Goal: Communication & Community: Answer question/provide support

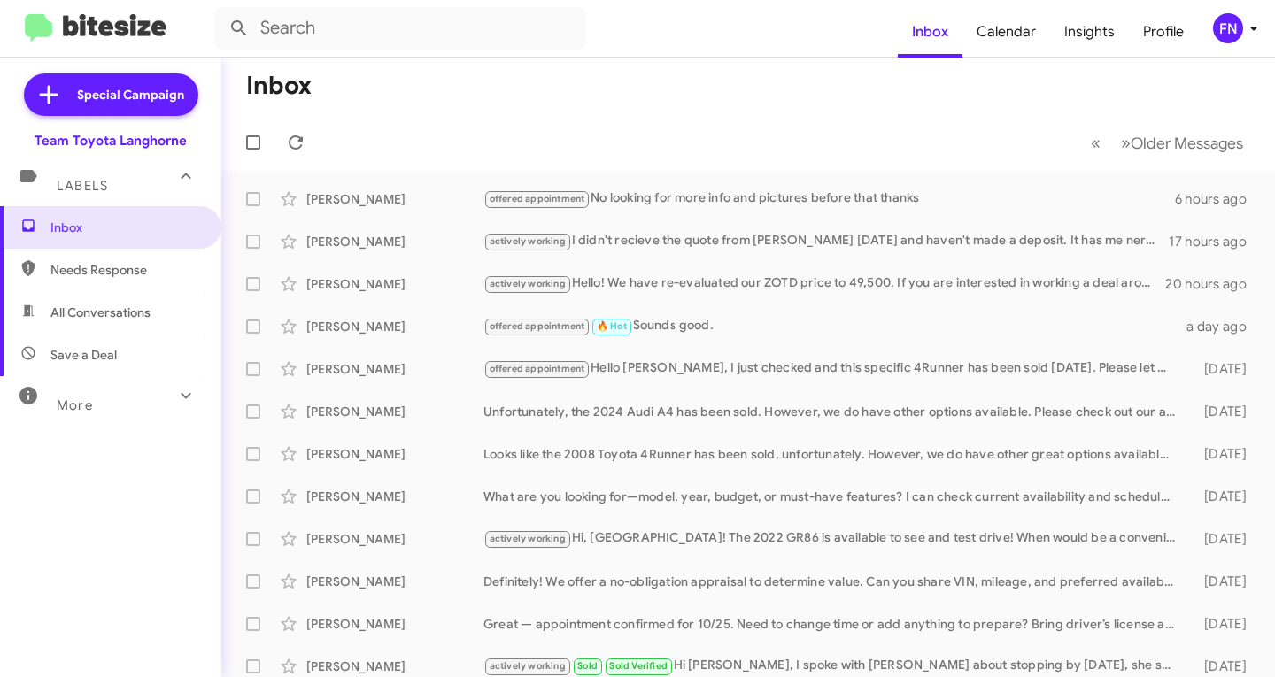
click at [124, 304] on span "All Conversations" at bounding box center [100, 313] width 100 height 18
type input "in:all-conversations"
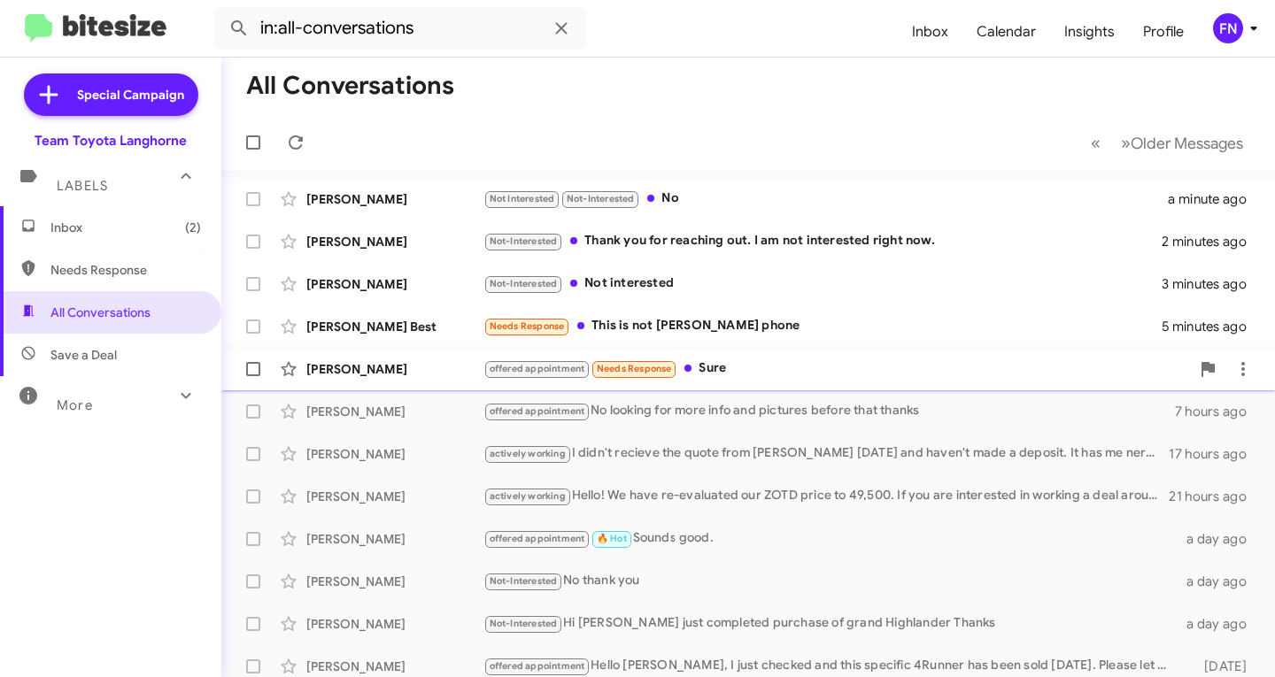
click at [381, 377] on div "[PERSON_NAME]" at bounding box center [394, 369] width 177 height 18
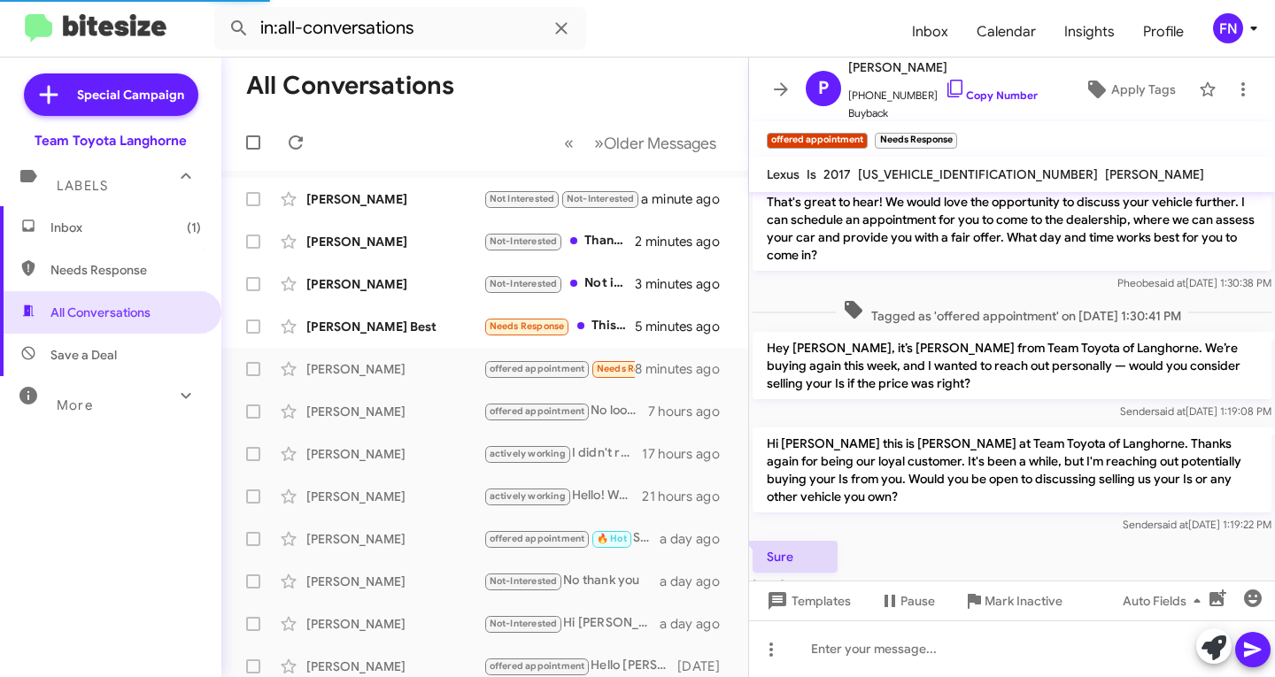
scroll to position [213, 0]
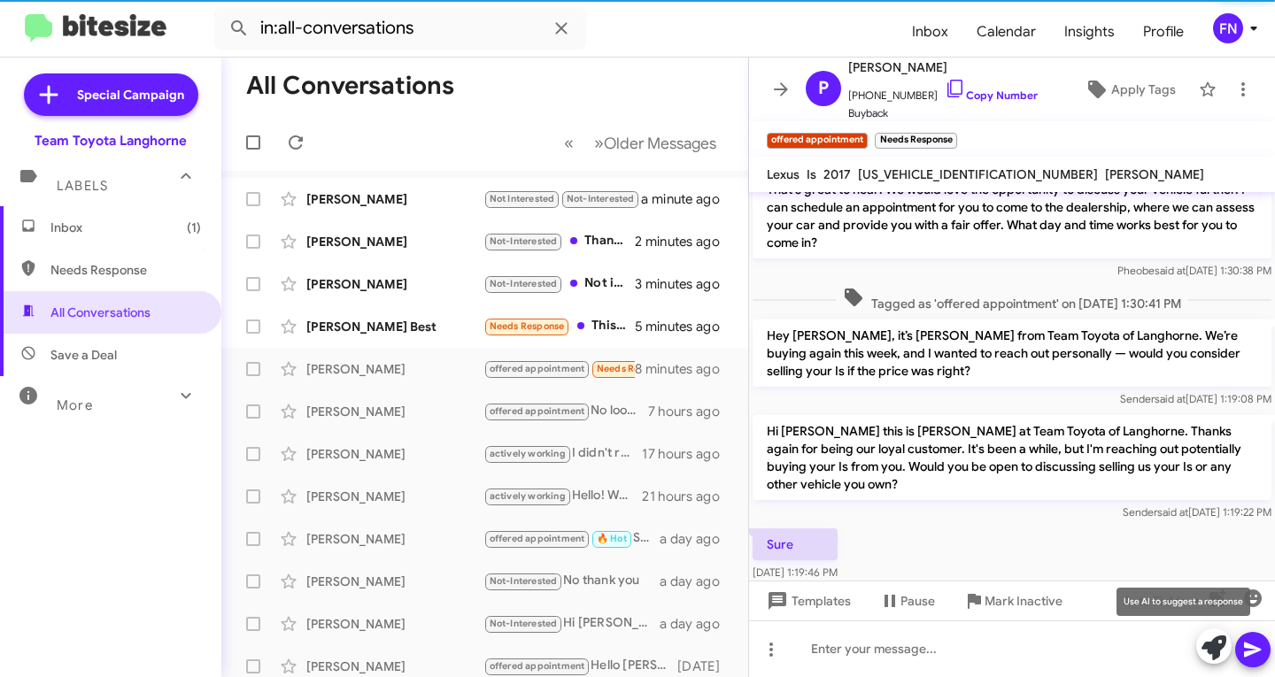
click at [1210, 632] on span at bounding box center [1213, 647] width 25 height 39
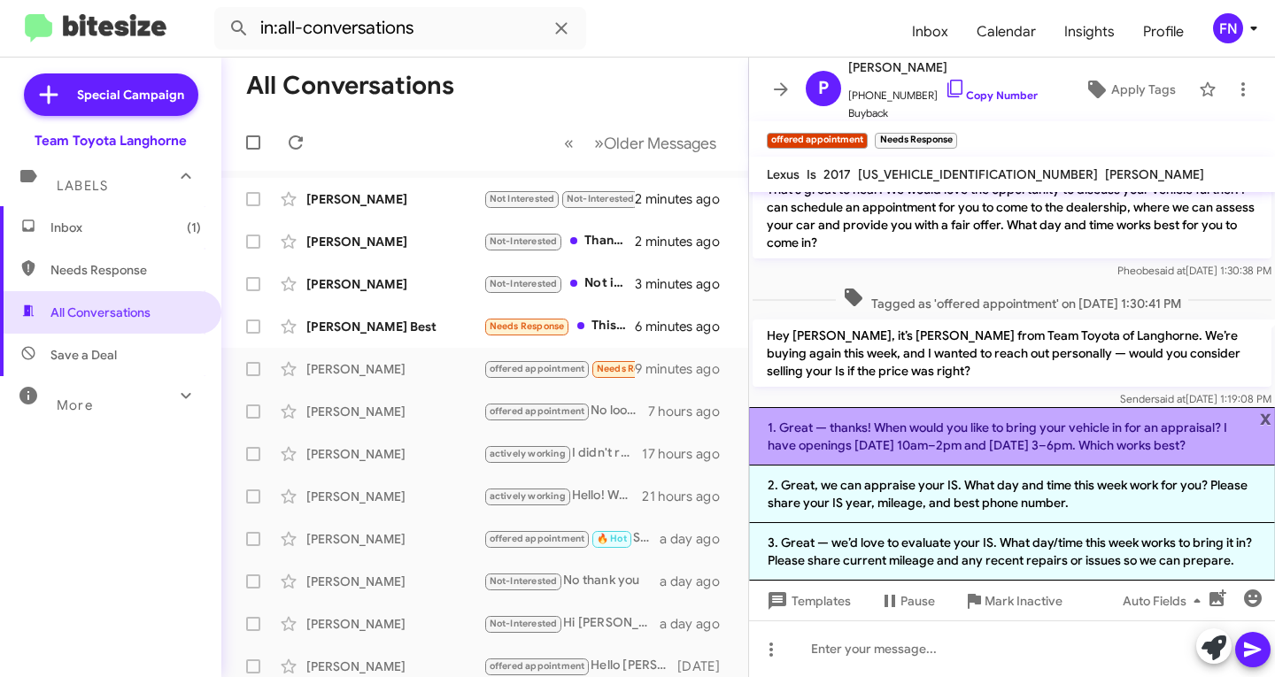
click at [962, 458] on li "1. Great — thanks! When would you like to bring your vehicle in for an appraisa…" at bounding box center [1012, 436] width 526 height 58
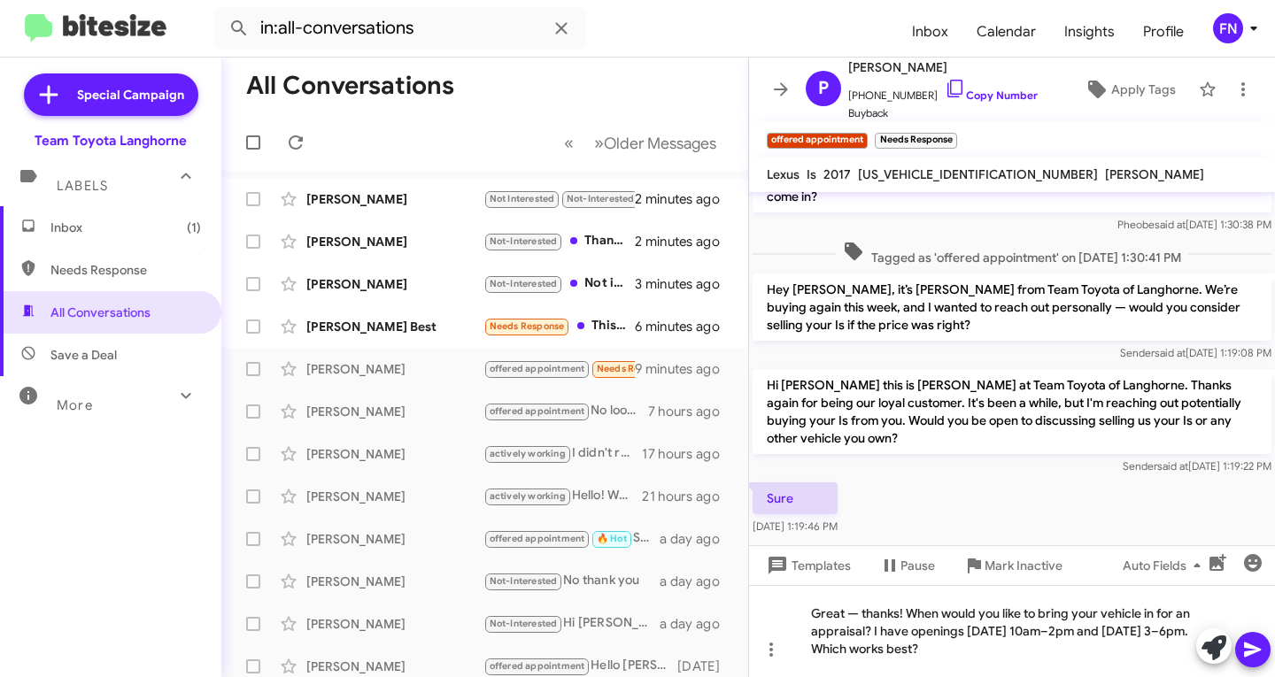
scroll to position [284, 0]
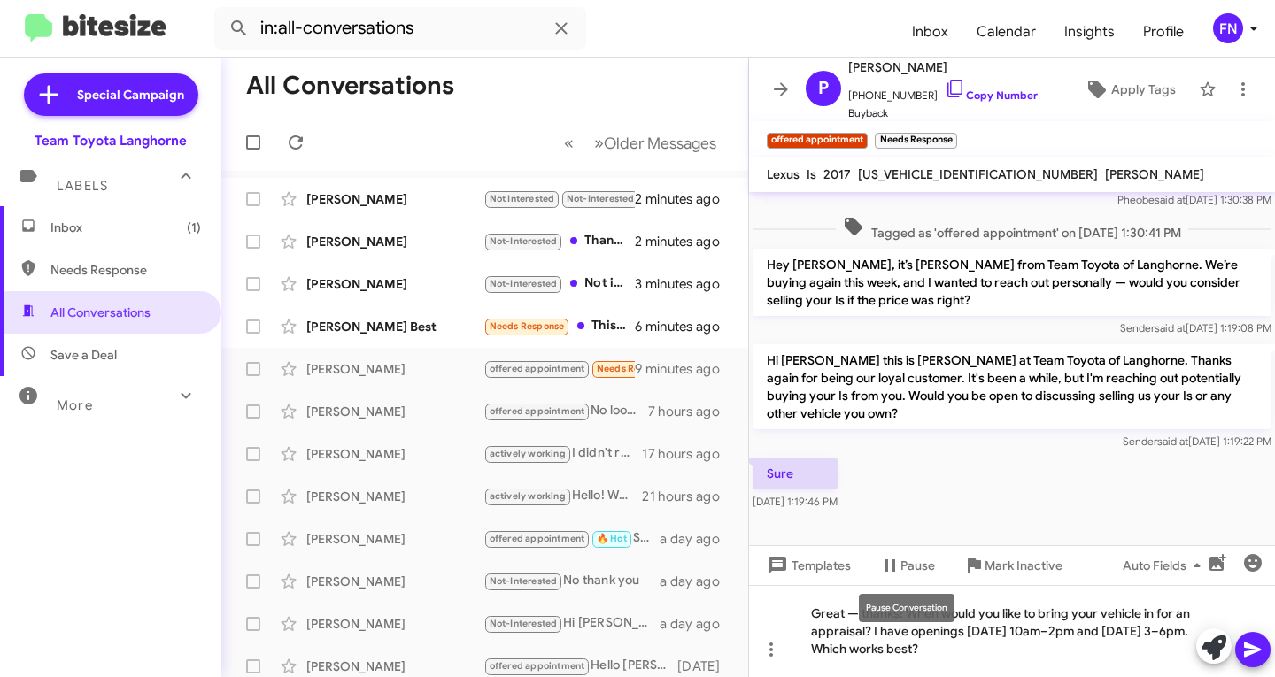
click at [898, 616] on div "Pause Conversation" at bounding box center [907, 608] width 96 height 28
click at [912, 622] on mat-tooltip-component "Pause Conversation" at bounding box center [906, 608] width 120 height 53
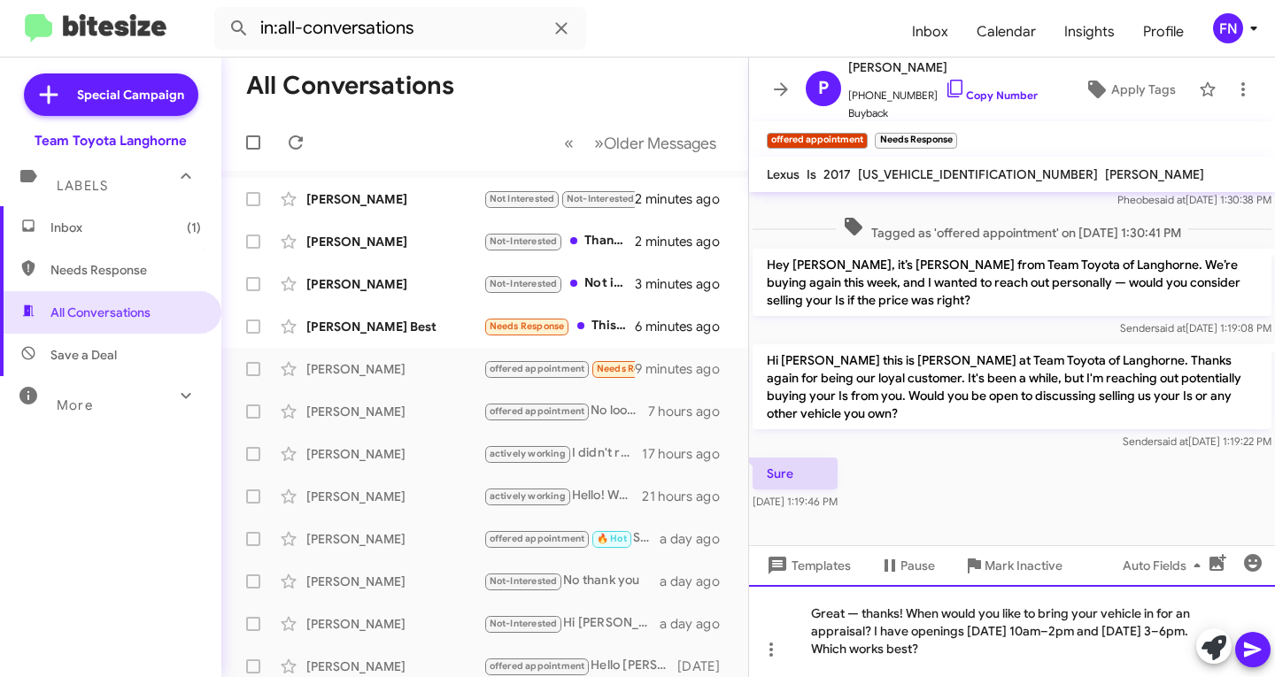
click at [796, 633] on div "Great — thanks! When would you like to bring your vehicle in for an appraisal? …" at bounding box center [1012, 631] width 526 height 92
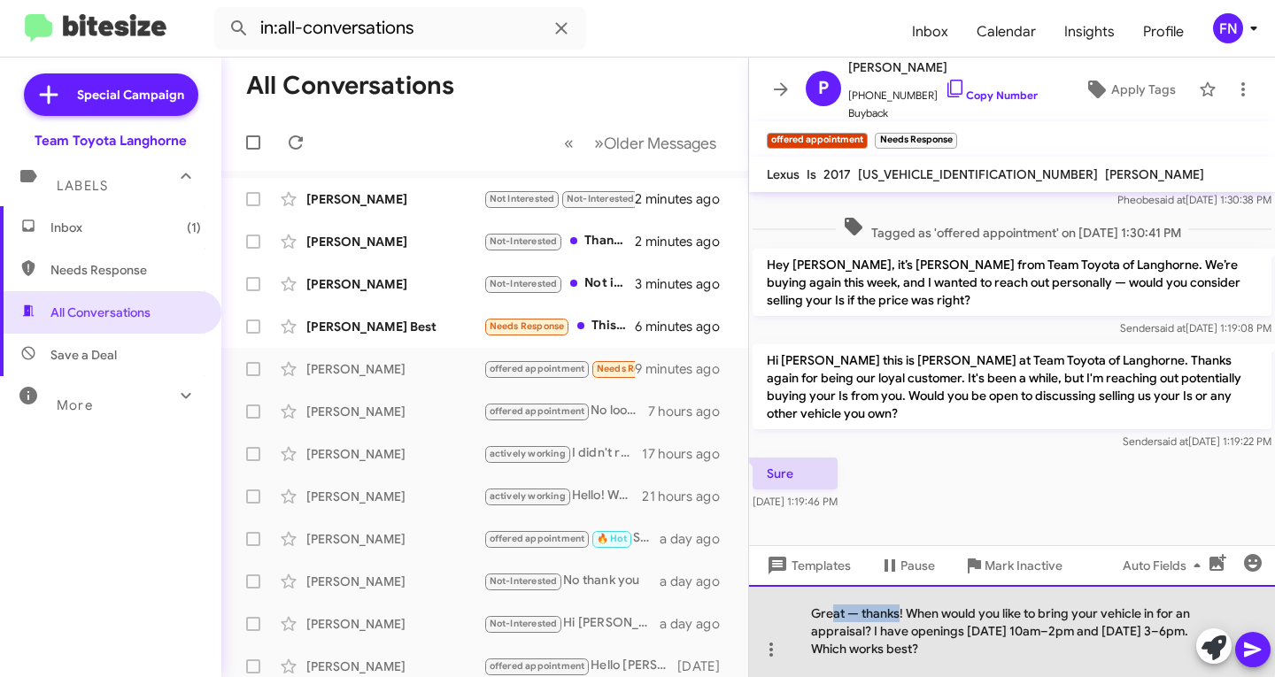
drag, startPoint x: 898, startPoint y: 612, endPoint x: 846, endPoint y: 612, distance: 51.3
click at [839, 612] on div "Great — thanks! When would you like to bring your vehicle in for an appraisal? …" at bounding box center [1012, 631] width 526 height 92
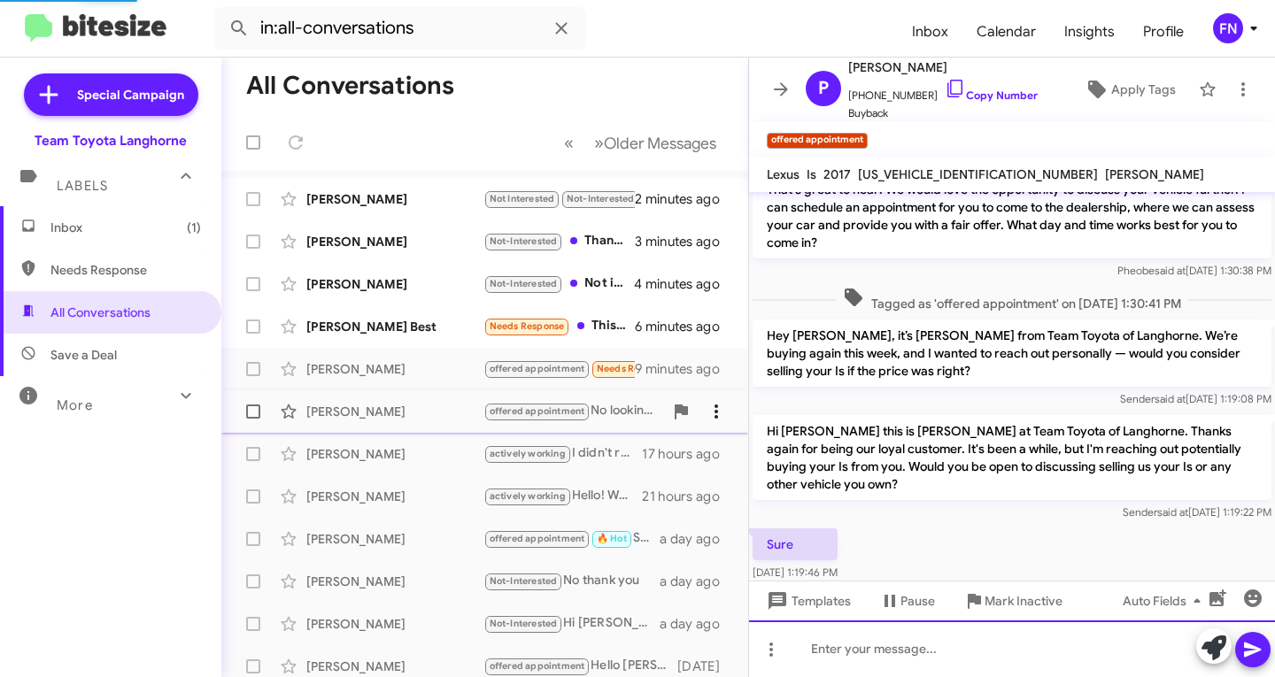
scroll to position [331, 0]
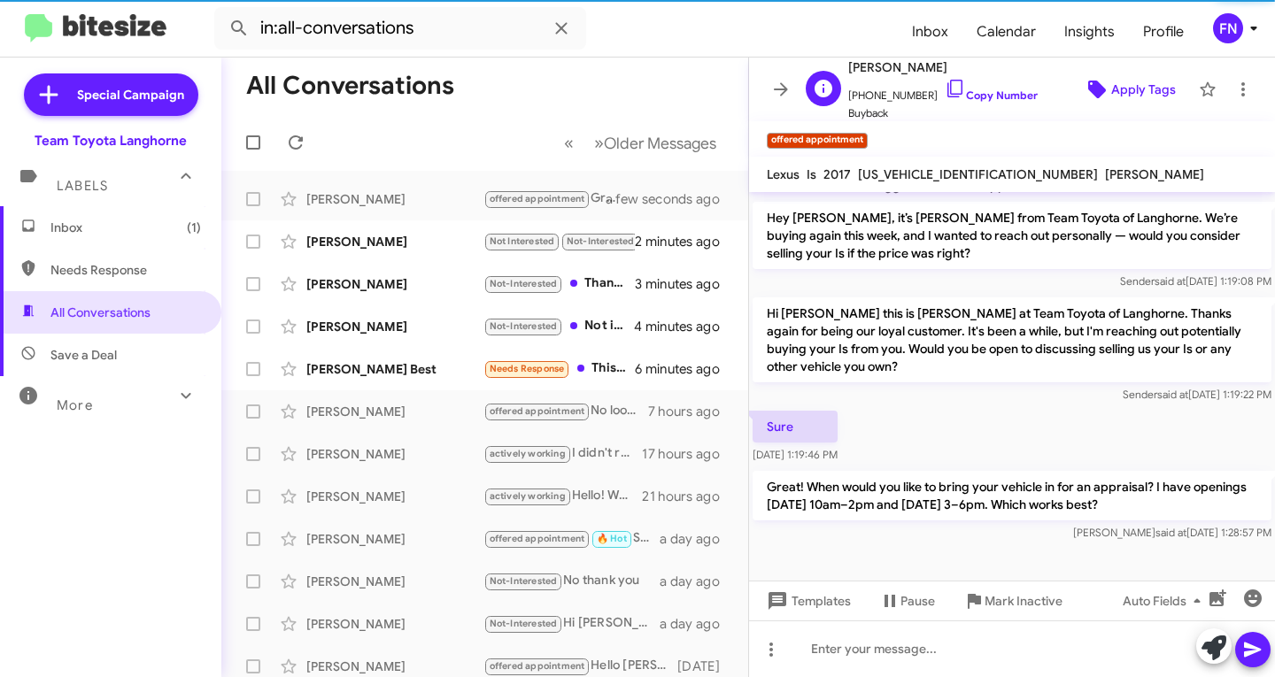
click at [1111, 93] on span "Apply Tags" at bounding box center [1143, 89] width 65 height 32
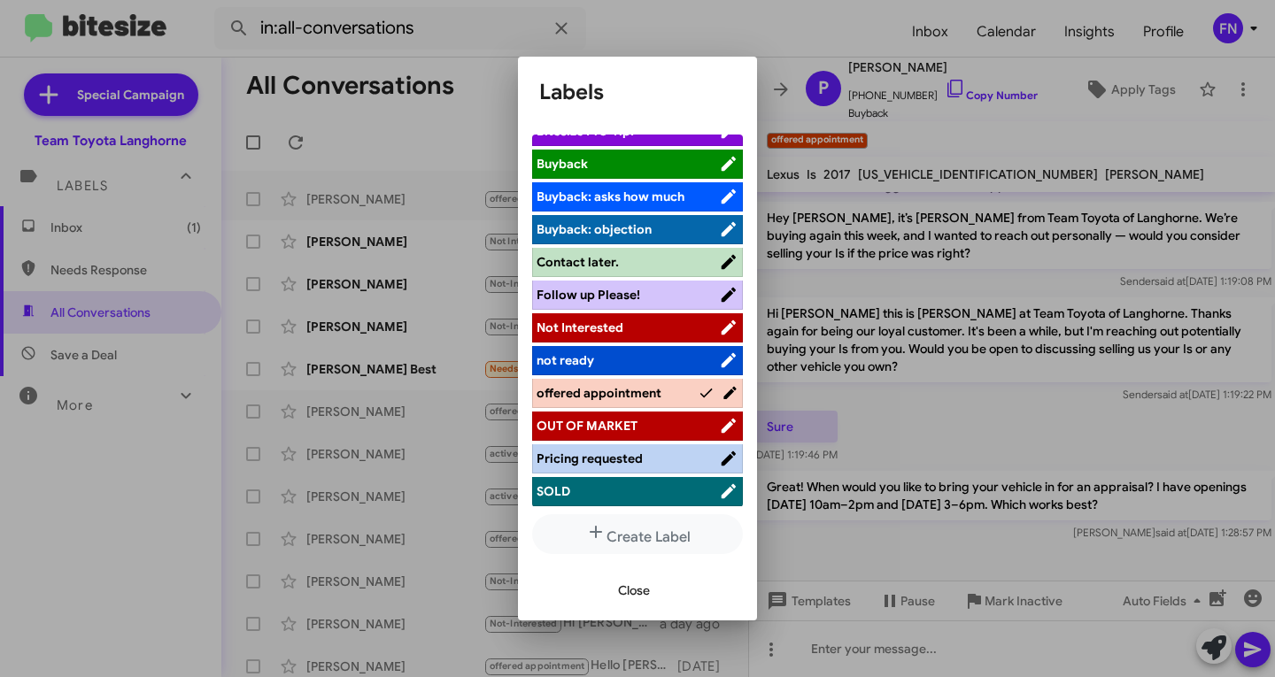
scroll to position [283, 0]
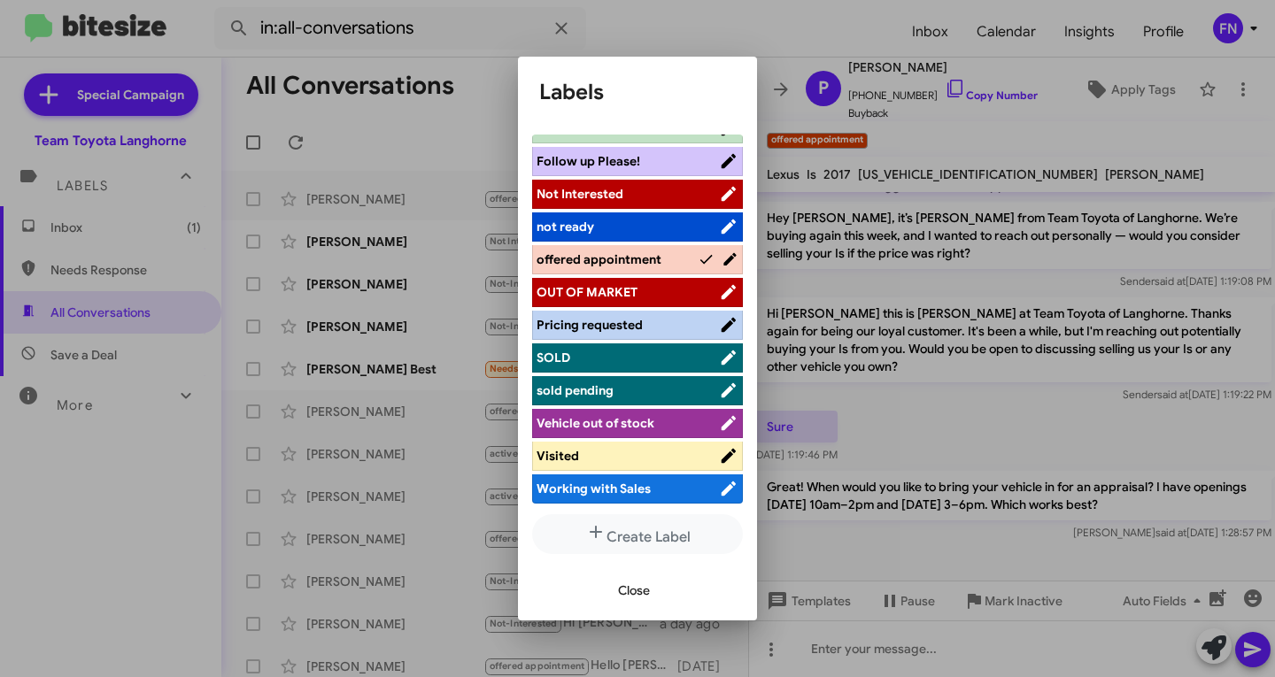
drag, startPoint x: 623, startPoint y: 287, endPoint x: 626, endPoint y: 254, distance: 32.9
click at [626, 254] on ul "actively working ALREADY SOLD Hot Appointment Set Bitesize Pro-Tip! [PERSON_NAM…" at bounding box center [637, 321] width 211 height 373
click at [999, 142] on div at bounding box center [637, 338] width 1275 height 677
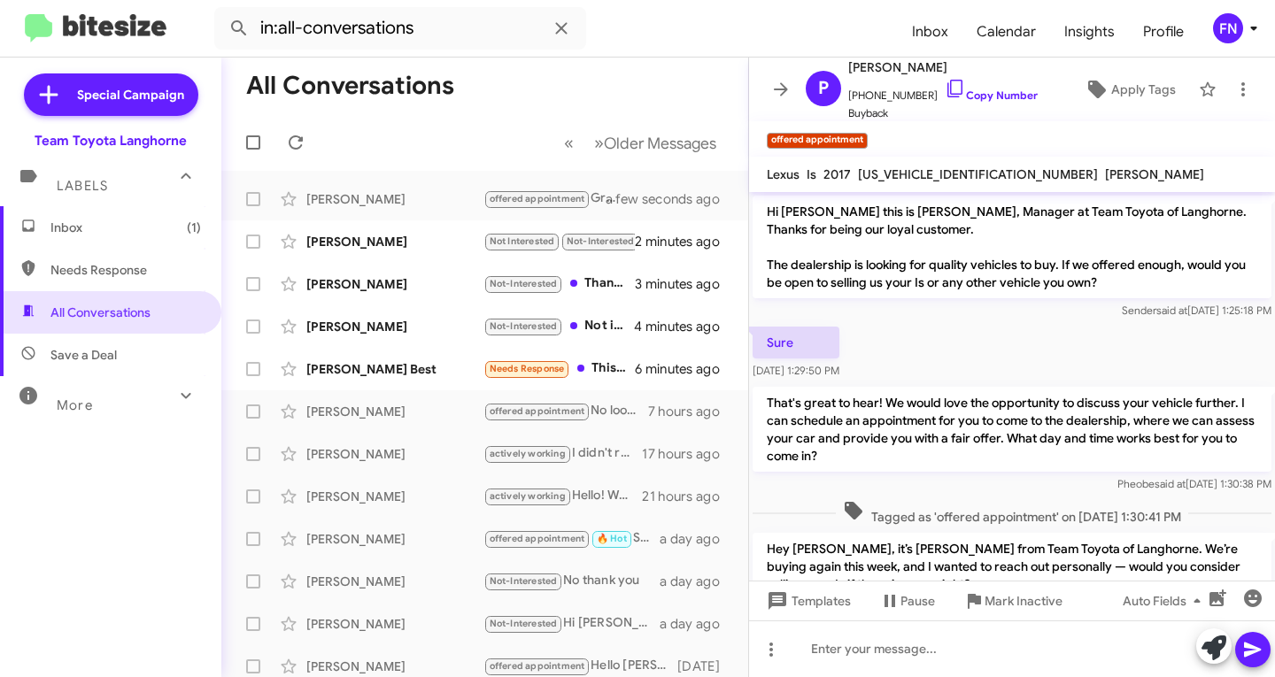
scroll to position [331, 0]
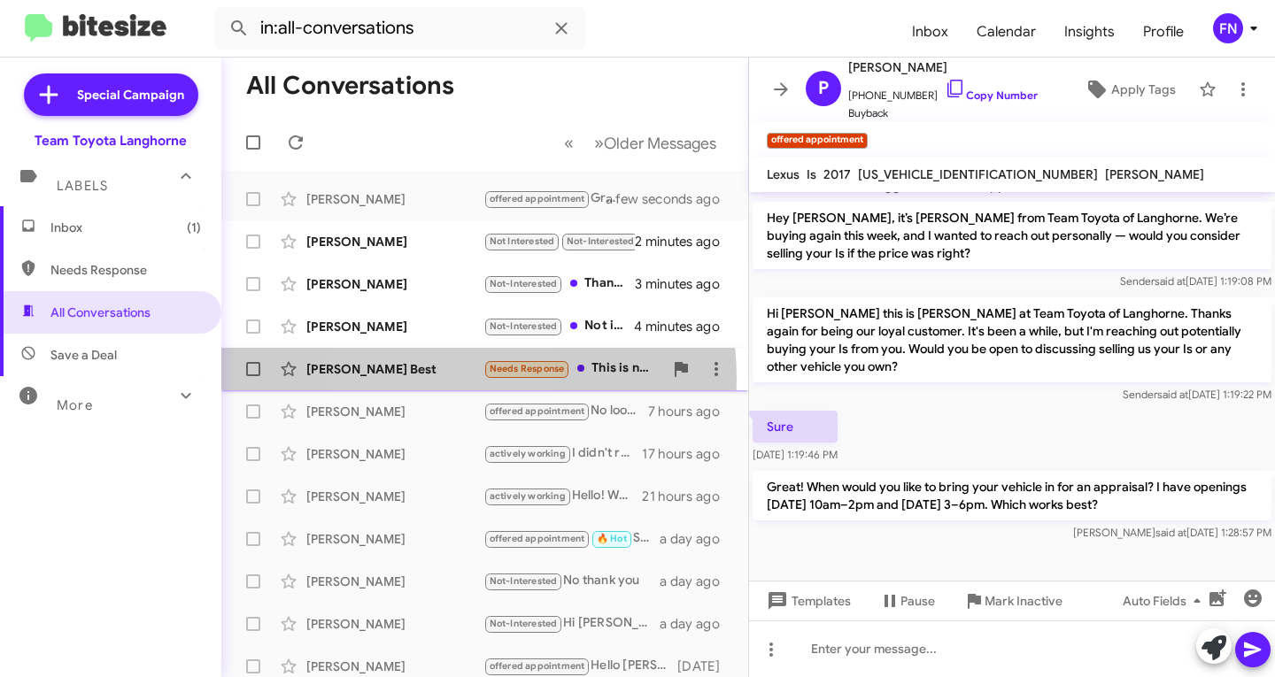
click at [420, 379] on div "[PERSON_NAME] Best Needs Response This is not [PERSON_NAME] phone 6 minutes ago" at bounding box center [484, 368] width 498 height 35
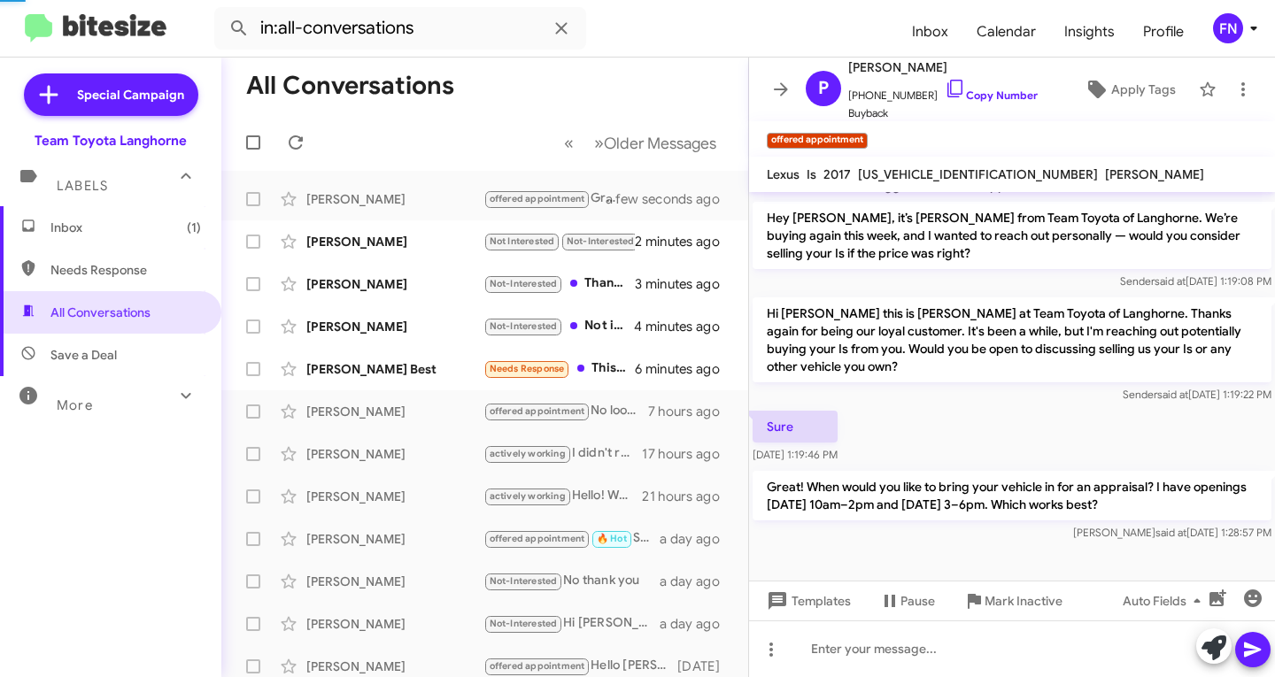
scroll to position [382, 0]
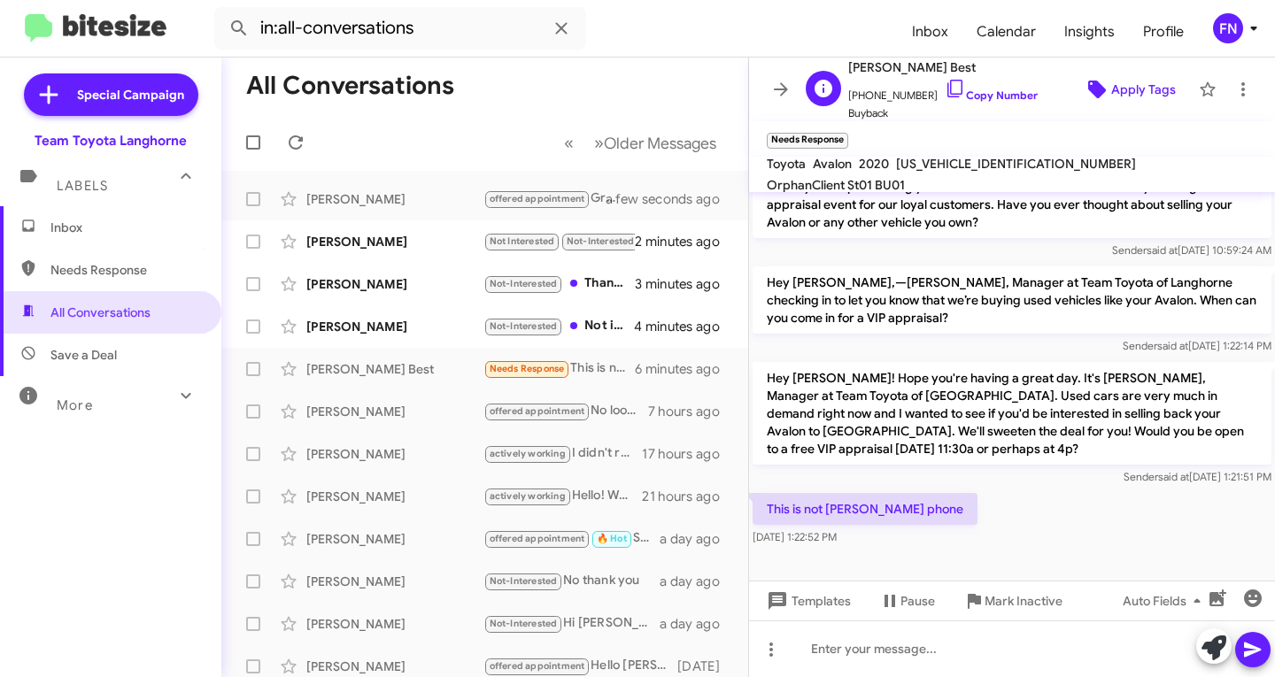
click at [1167, 75] on button "Apply Tags" at bounding box center [1128, 89] width 121 height 32
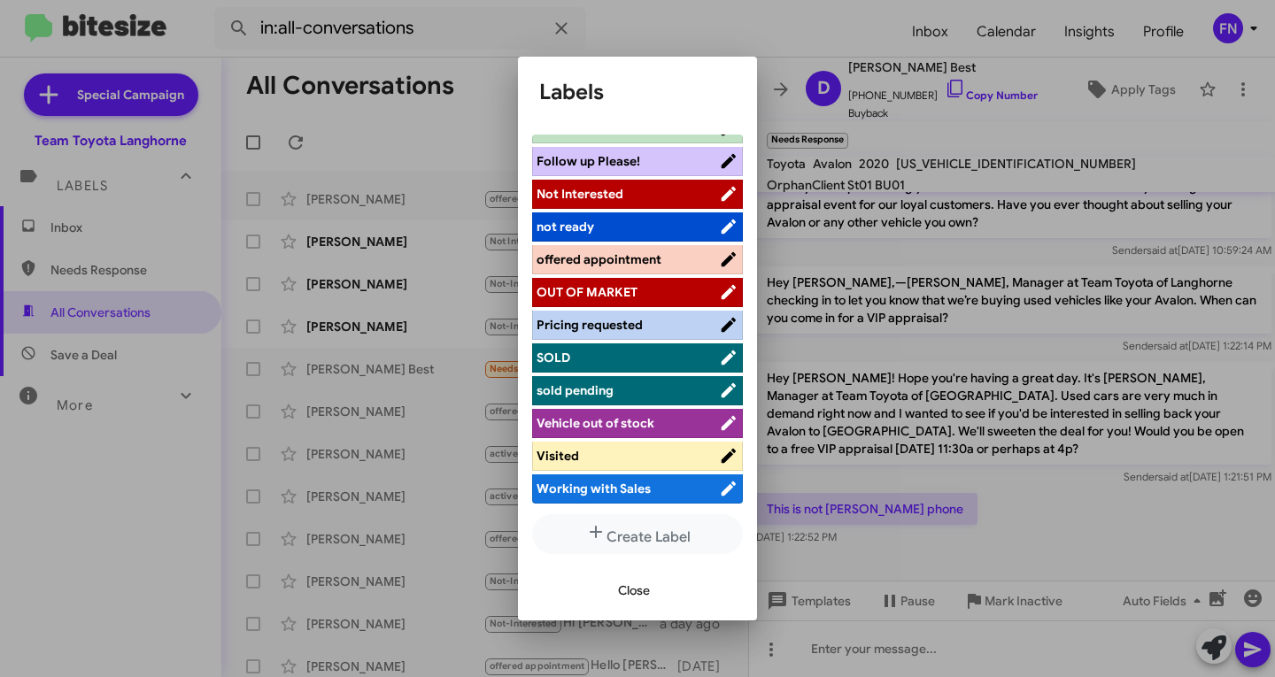
click at [653, 198] on span "Not Interested" at bounding box center [627, 194] width 182 height 18
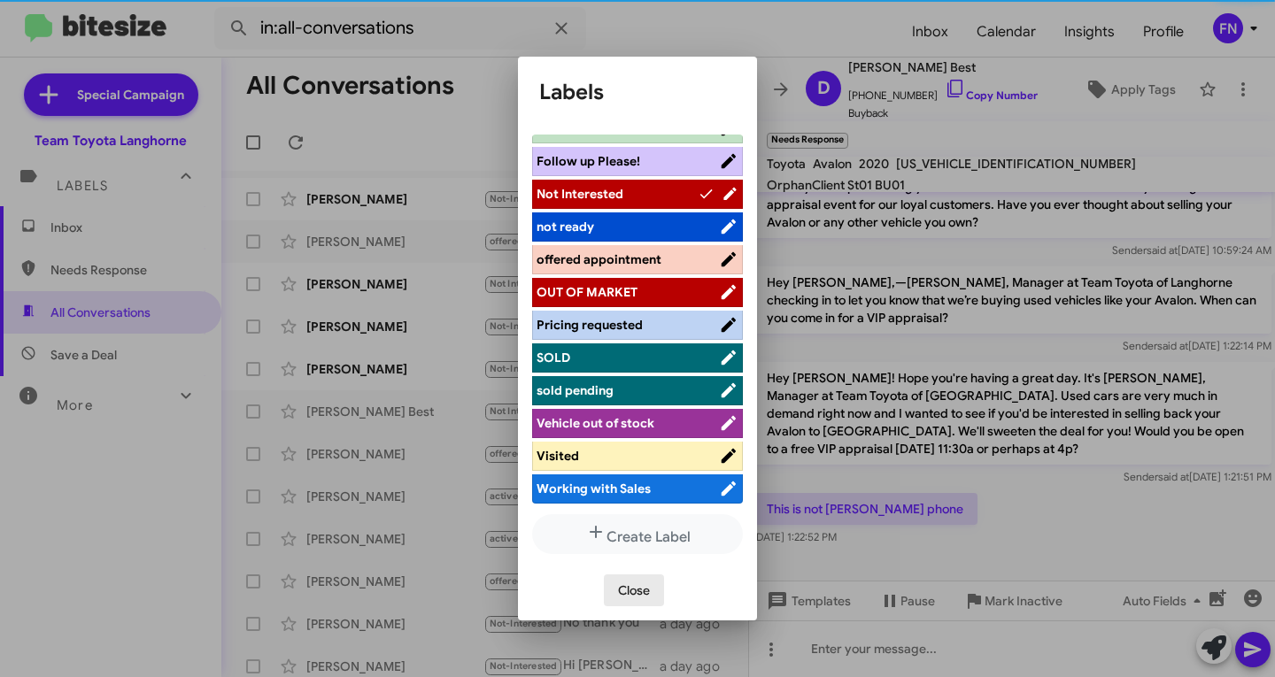
click at [639, 591] on span "Close" at bounding box center [634, 590] width 32 height 32
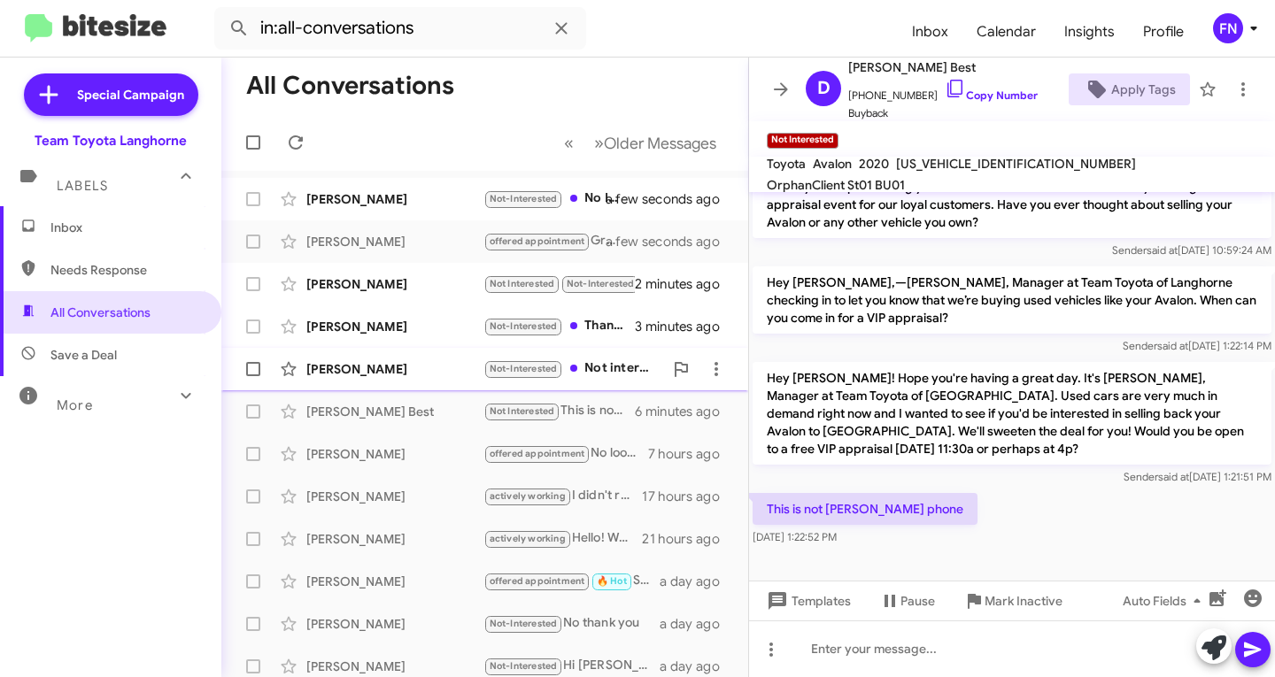
click at [420, 381] on div "[PERSON_NAME] Not-Interested Not interested 4 minutes ago" at bounding box center [484, 368] width 498 height 35
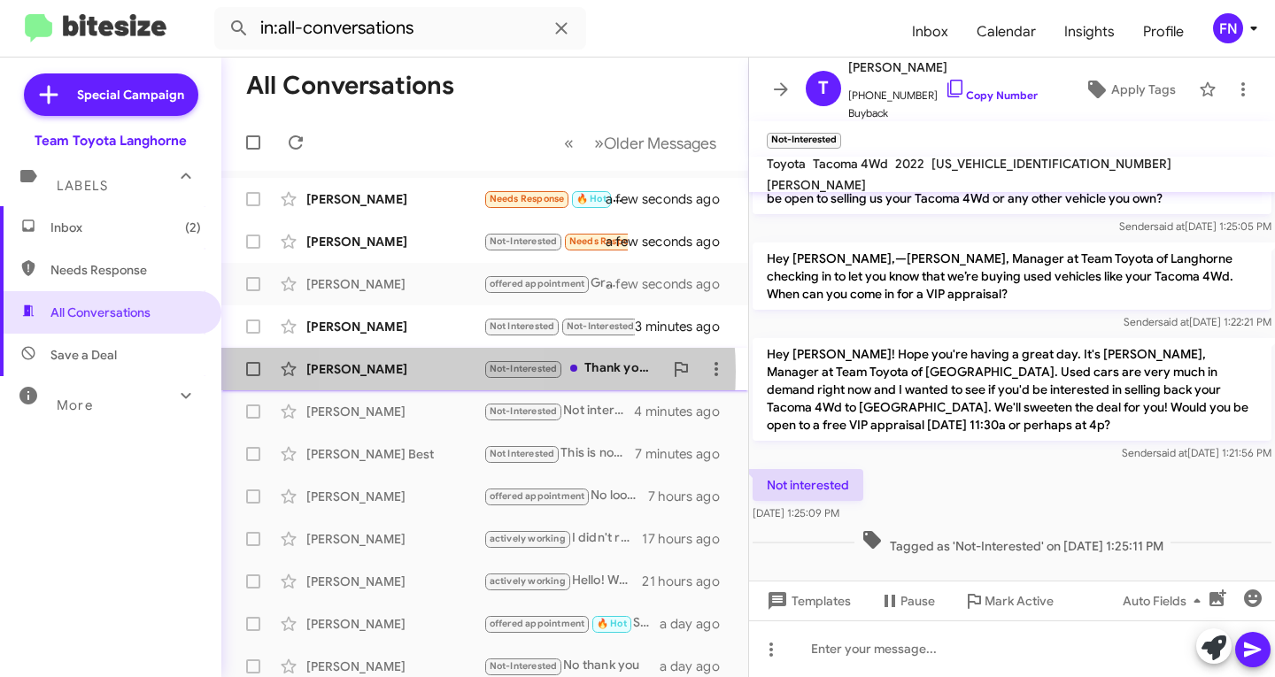
click at [414, 372] on div "[PERSON_NAME]" at bounding box center [394, 369] width 177 height 18
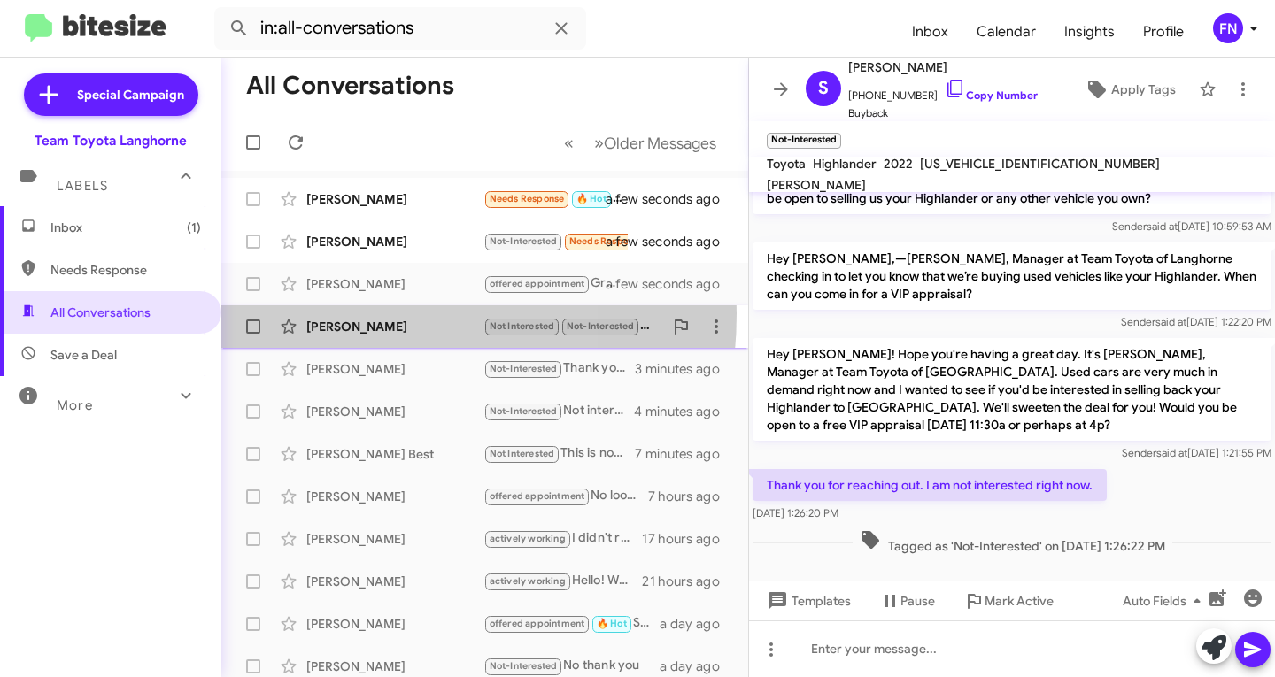
click at [329, 313] on div "[PERSON_NAME] Not Interested Not-Interested No 3 minutes ago" at bounding box center [484, 326] width 498 height 35
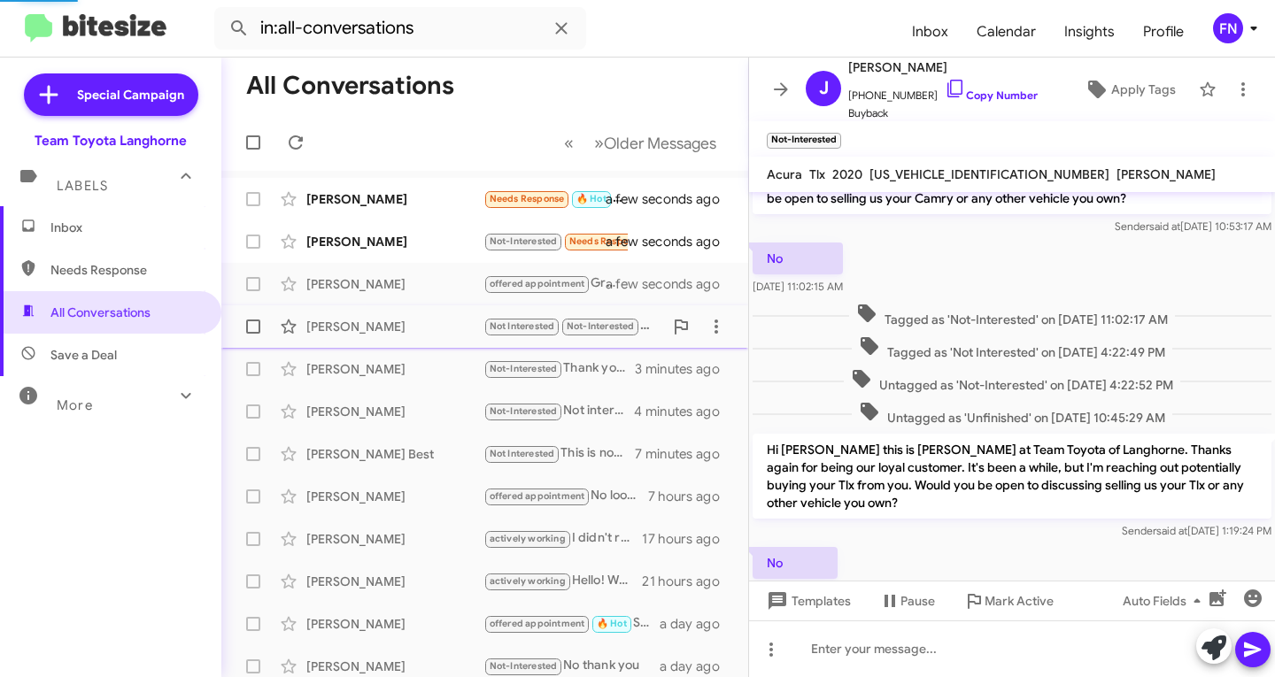
scroll to position [180, 0]
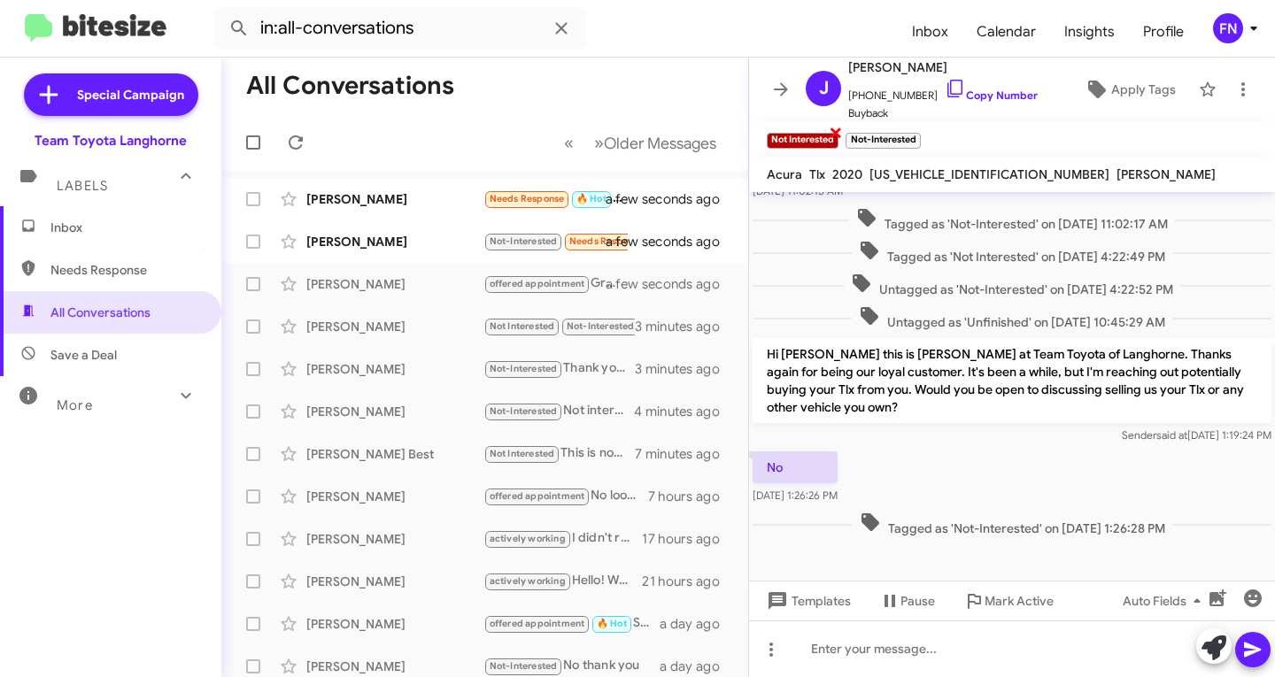
click at [839, 134] on span "×" at bounding box center [835, 131] width 14 height 21
click at [360, 245] on div "[PERSON_NAME]" at bounding box center [394, 242] width 177 height 18
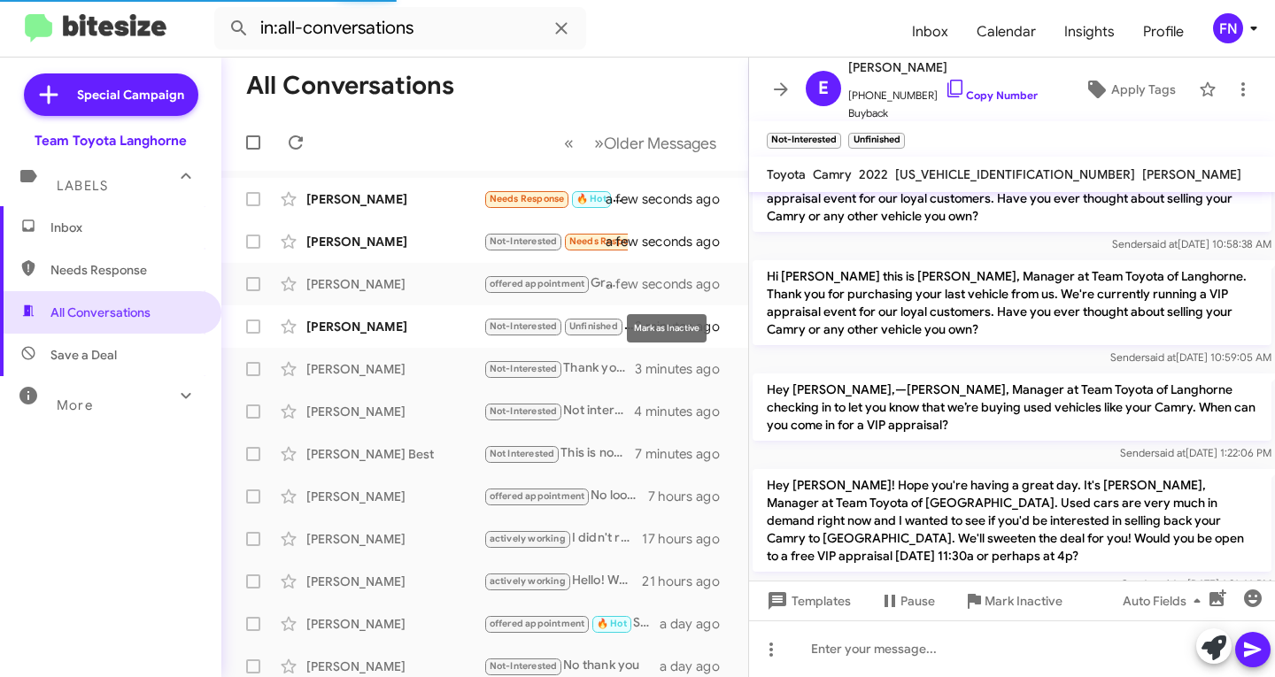
scroll to position [384, 0]
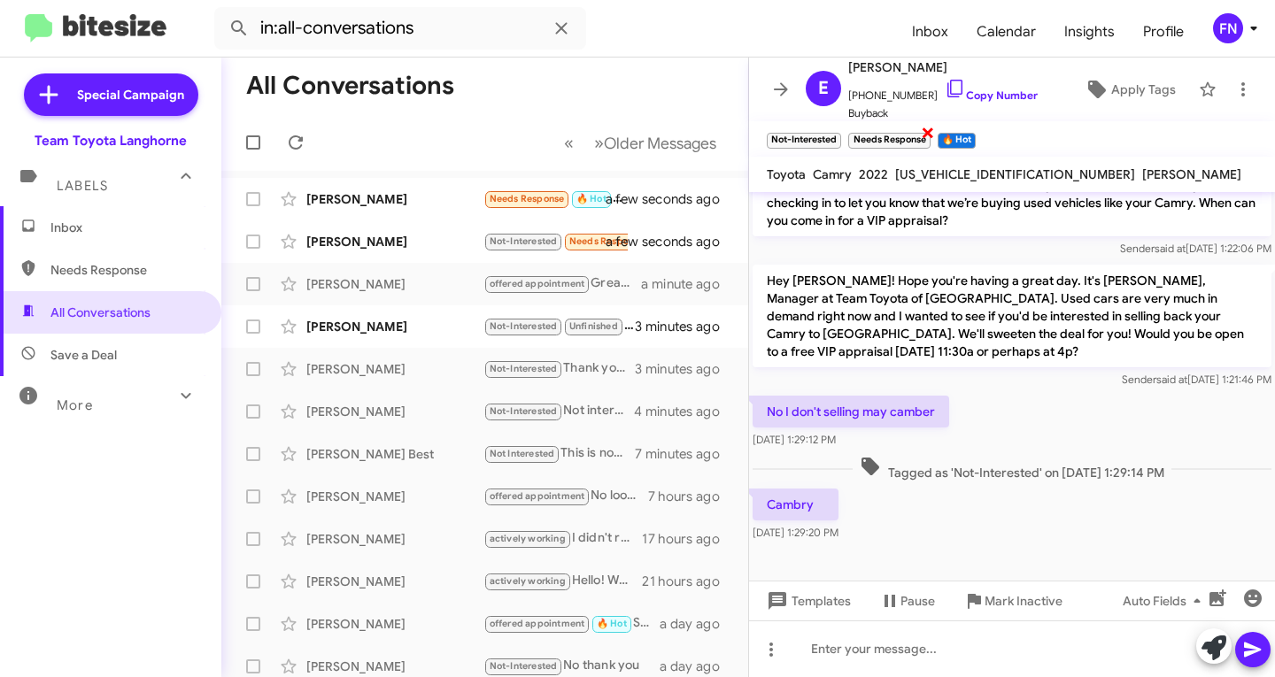
click at [929, 135] on span "×" at bounding box center [928, 131] width 14 height 21
click at [884, 129] on span "×" at bounding box center [884, 131] width 14 height 21
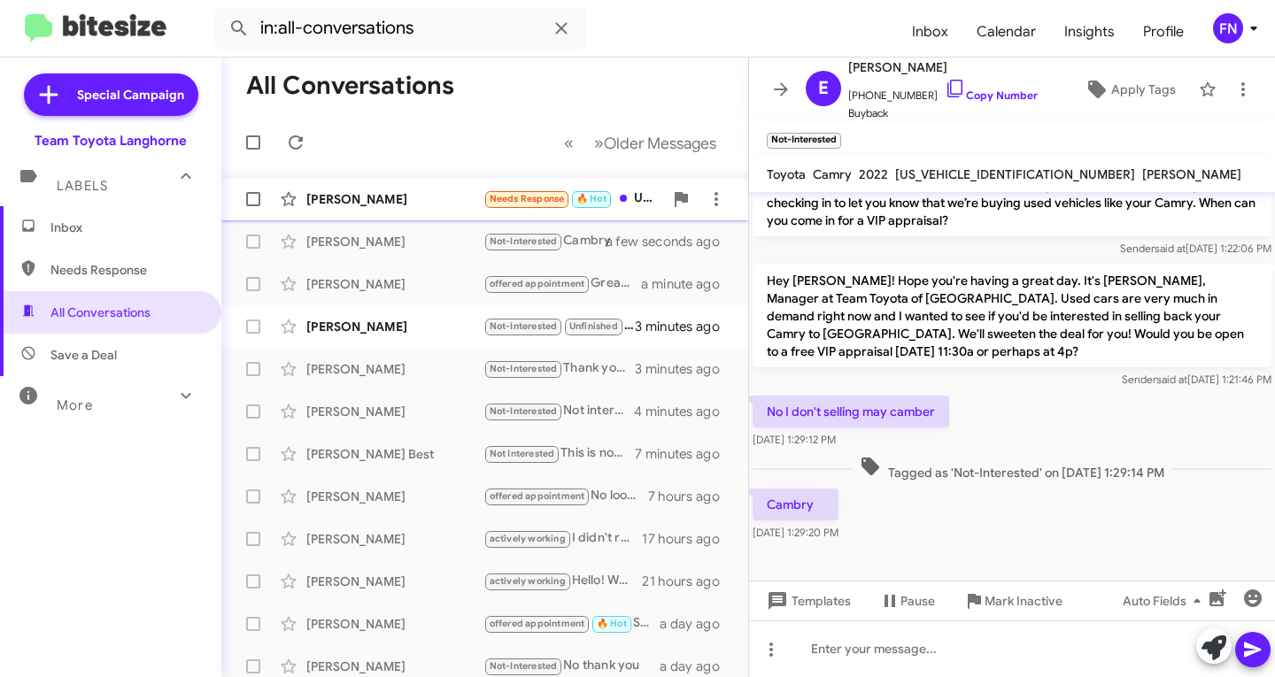
click at [398, 197] on div "[PERSON_NAME]" at bounding box center [394, 199] width 177 height 18
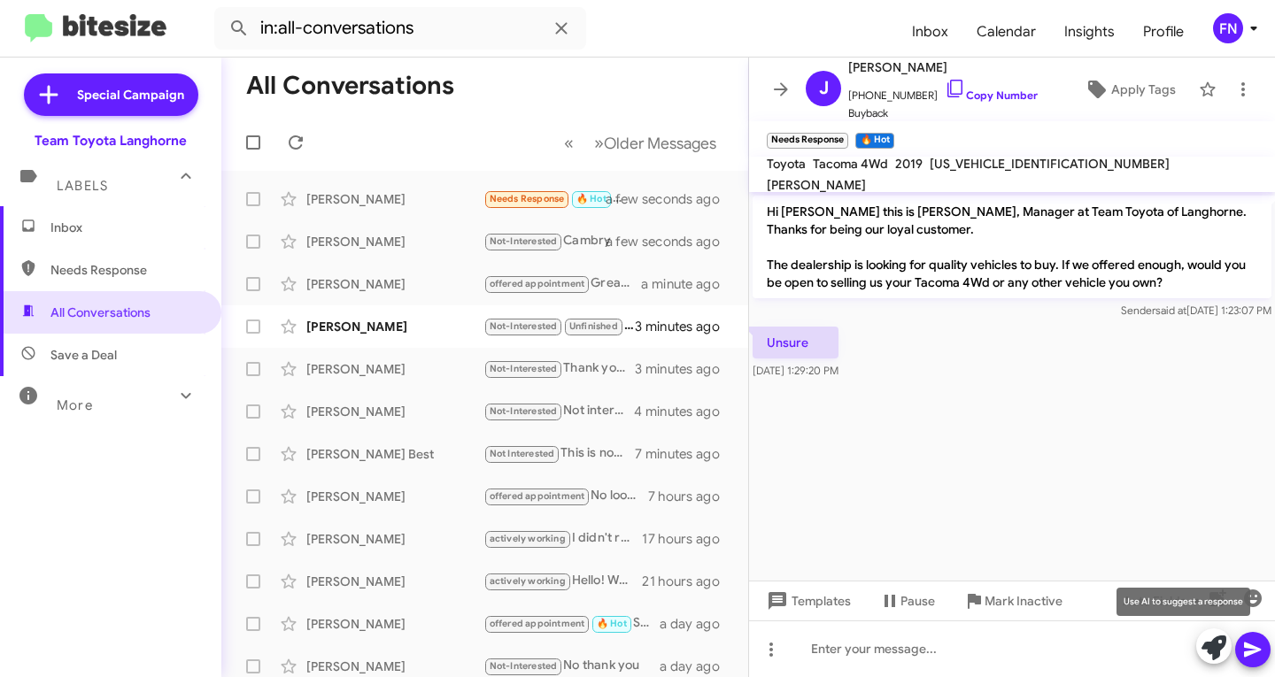
click at [1213, 647] on icon at bounding box center [1213, 648] width 25 height 25
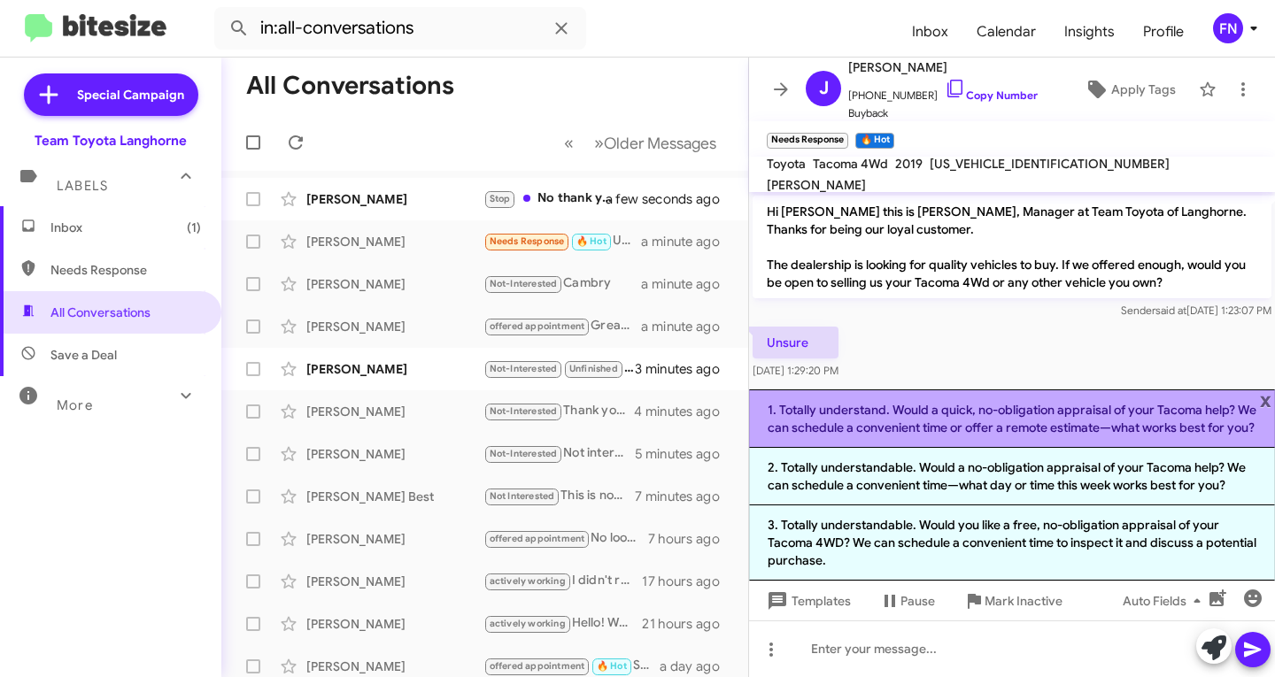
click at [907, 399] on li "1. Totally understand. Would a quick, no-obligation appraisal of your Tacoma he…" at bounding box center [1012, 418] width 526 height 58
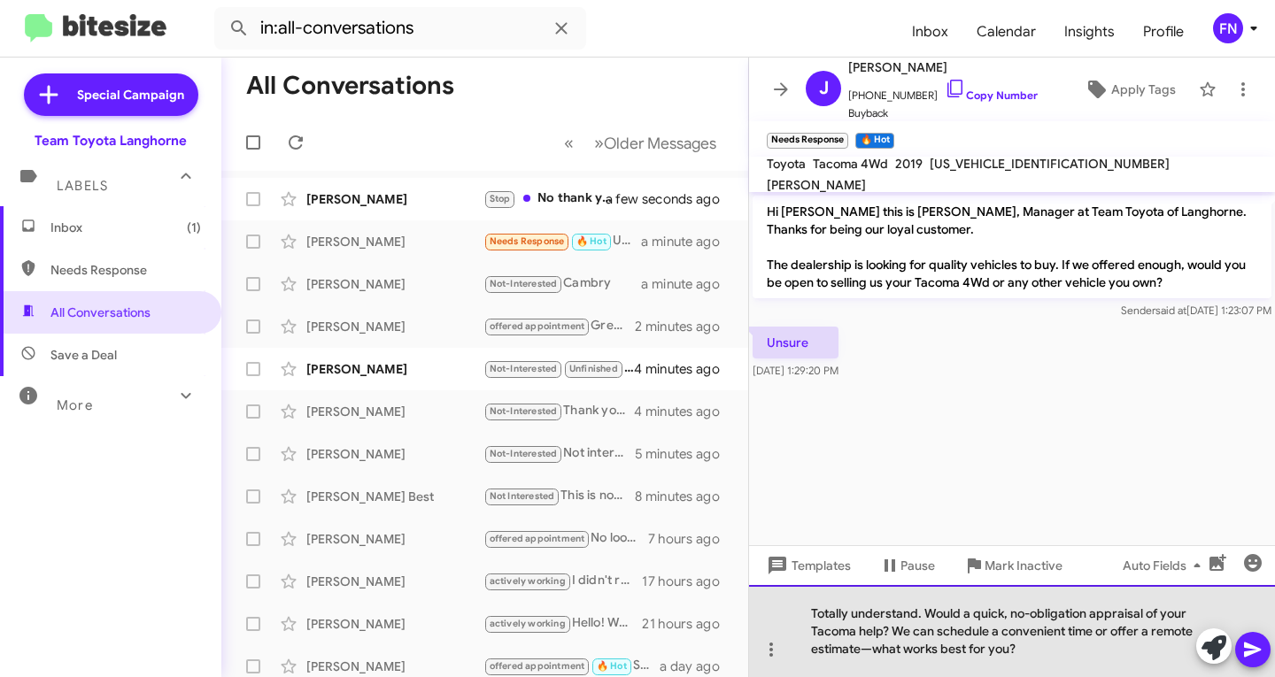
drag, startPoint x: 1034, startPoint y: 646, endPoint x: 920, endPoint y: 632, distance: 115.1
click at [920, 632] on div "Totally understand. Would a quick, no-obligation appraisal of your Tacoma help?…" at bounding box center [1012, 631] width 526 height 92
click at [1103, 643] on div "Totally understand. Would a quick, no-obligation appraisal of your Tacoma help?…" at bounding box center [1012, 631] width 526 height 92
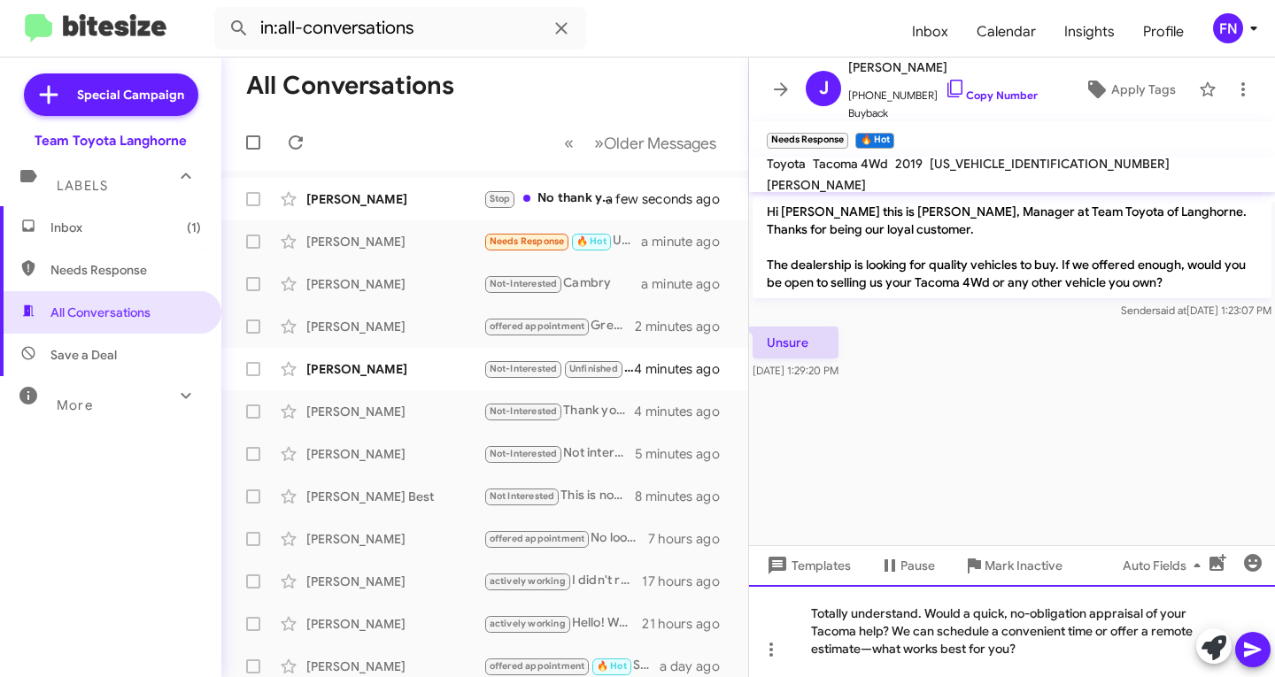
click at [1062, 653] on div "Totally understand. Would a quick, no-obligation appraisal of your Tacoma help?…" at bounding box center [1012, 631] width 526 height 92
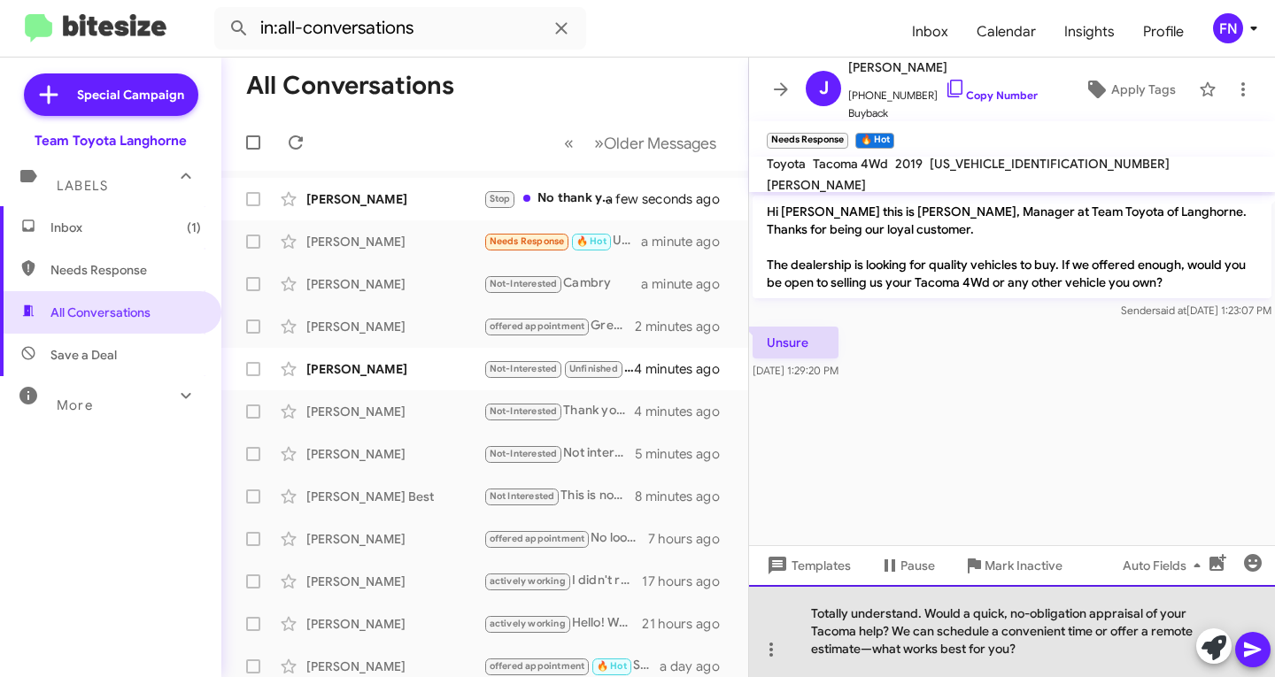
drag, startPoint x: 1042, startPoint y: 649, endPoint x: 895, endPoint y: 632, distance: 147.9
click at [895, 632] on div "Totally understand. Would a quick, no-obligation appraisal of your Tacoma help?…" at bounding box center [1012, 631] width 526 height 92
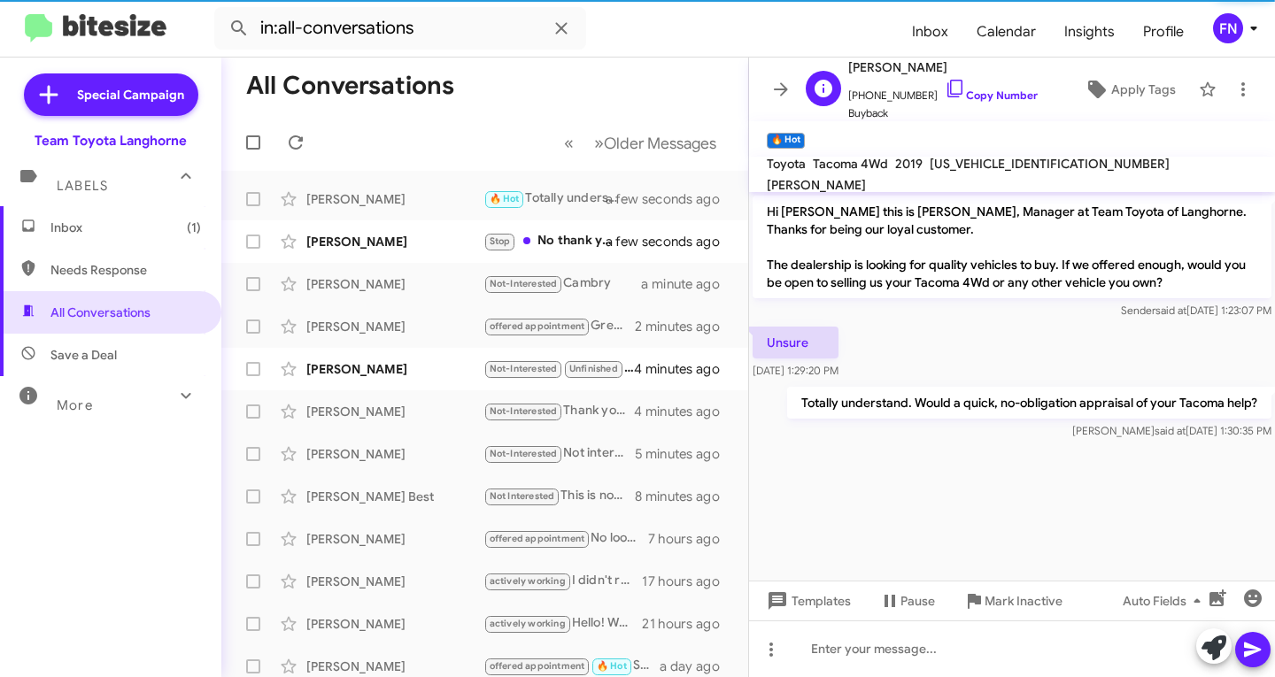
click at [1096, 106] on div "[PERSON_NAME] [PHONE_NUMBER] Copy Number Buyback Apply Tags" at bounding box center [993, 89] width 391 height 65
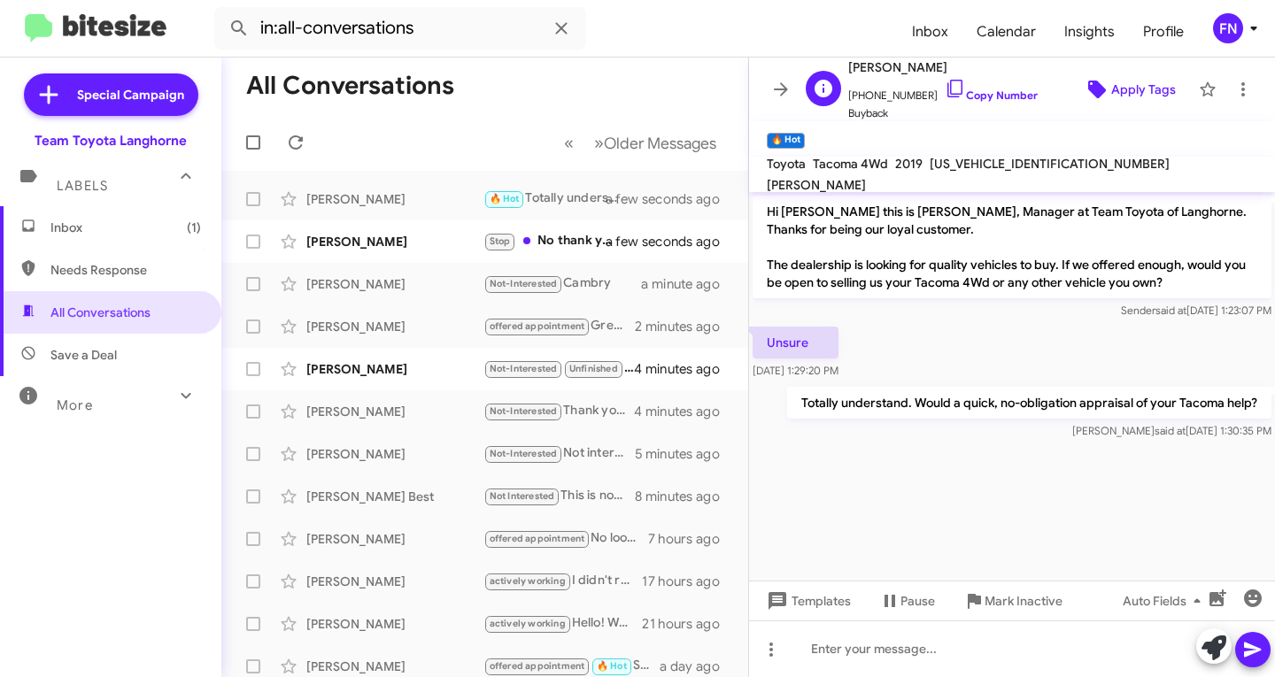
click at [1111, 95] on span "Apply Tags" at bounding box center [1143, 89] width 65 height 32
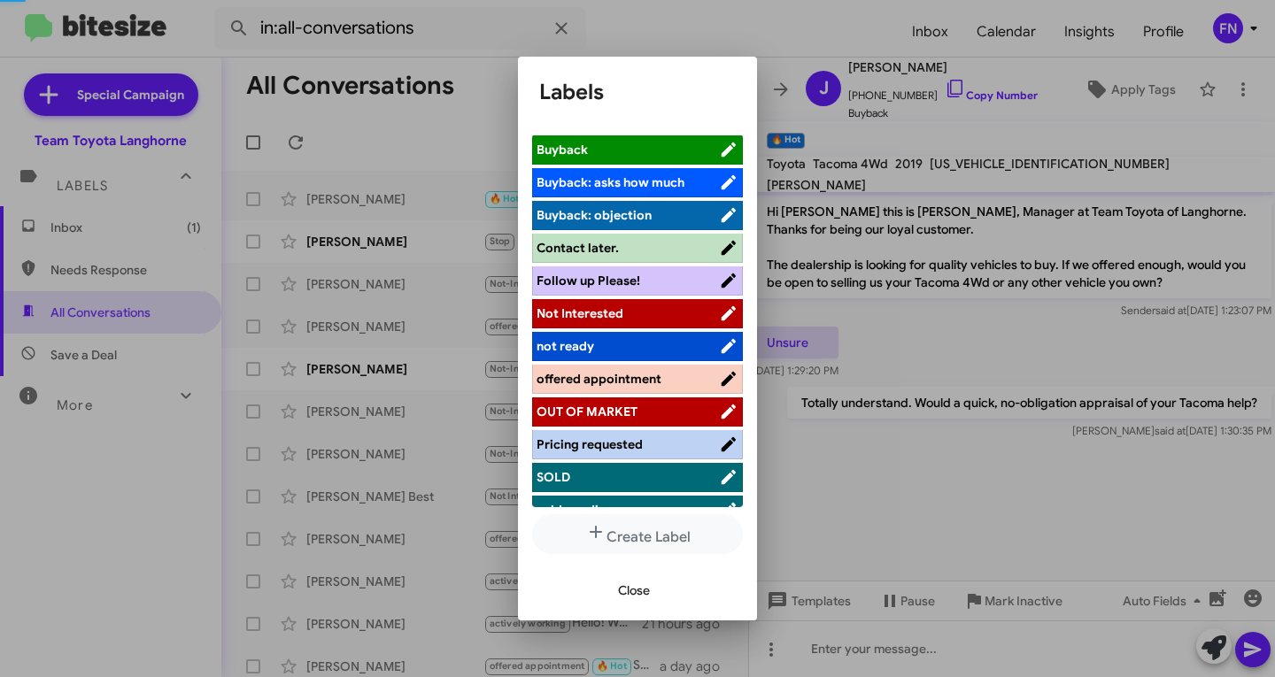
scroll to position [283, 0]
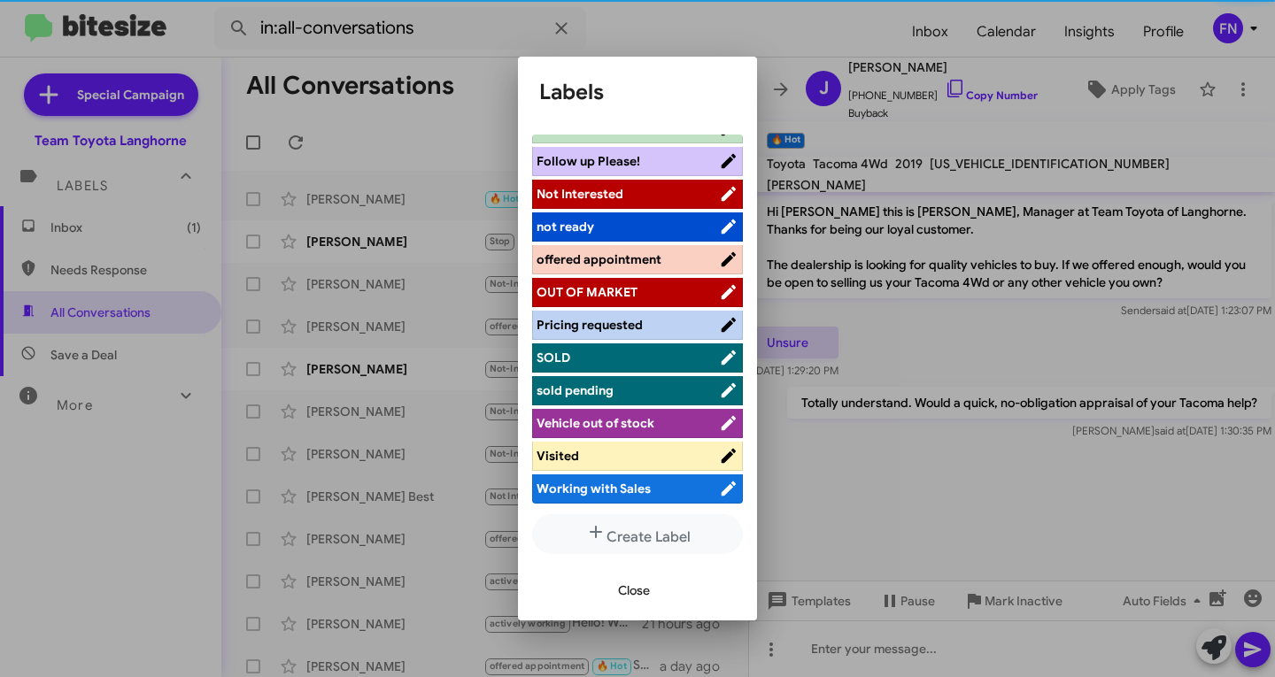
click at [656, 247] on li "offered appointment" at bounding box center [637, 259] width 211 height 29
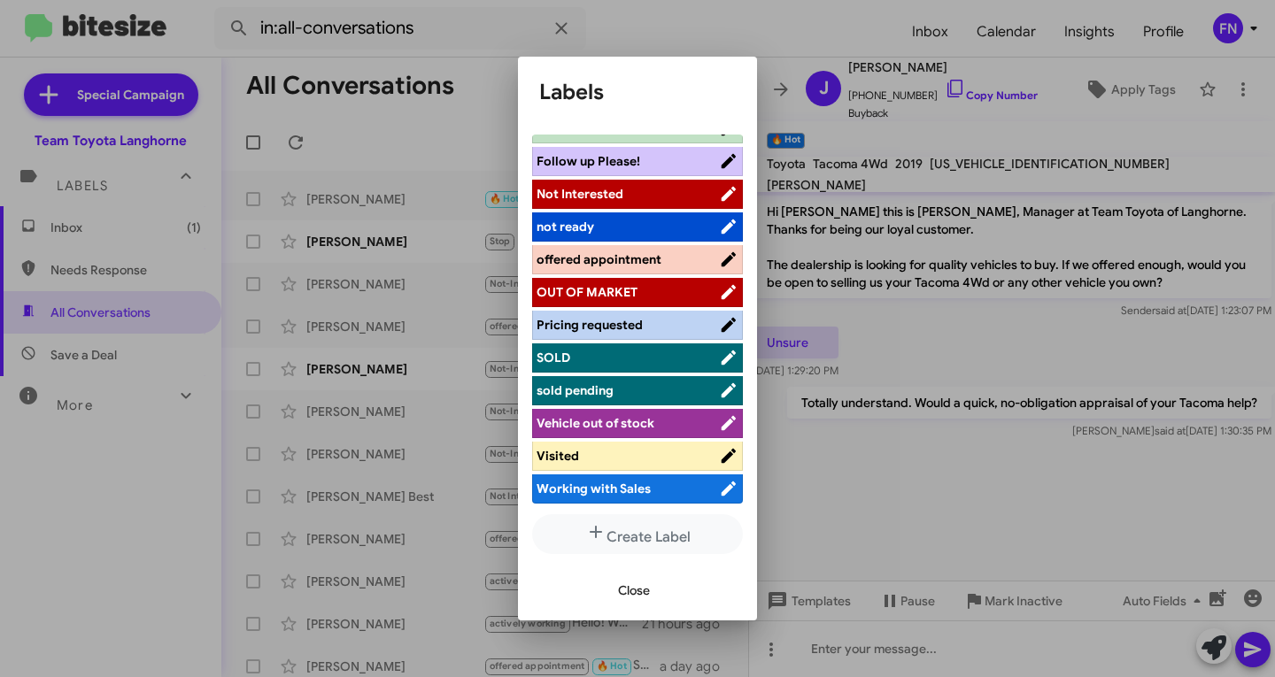
click at [650, 262] on span "offered appointment" at bounding box center [598, 259] width 125 height 16
click at [620, 591] on span "Close" at bounding box center [634, 590] width 32 height 32
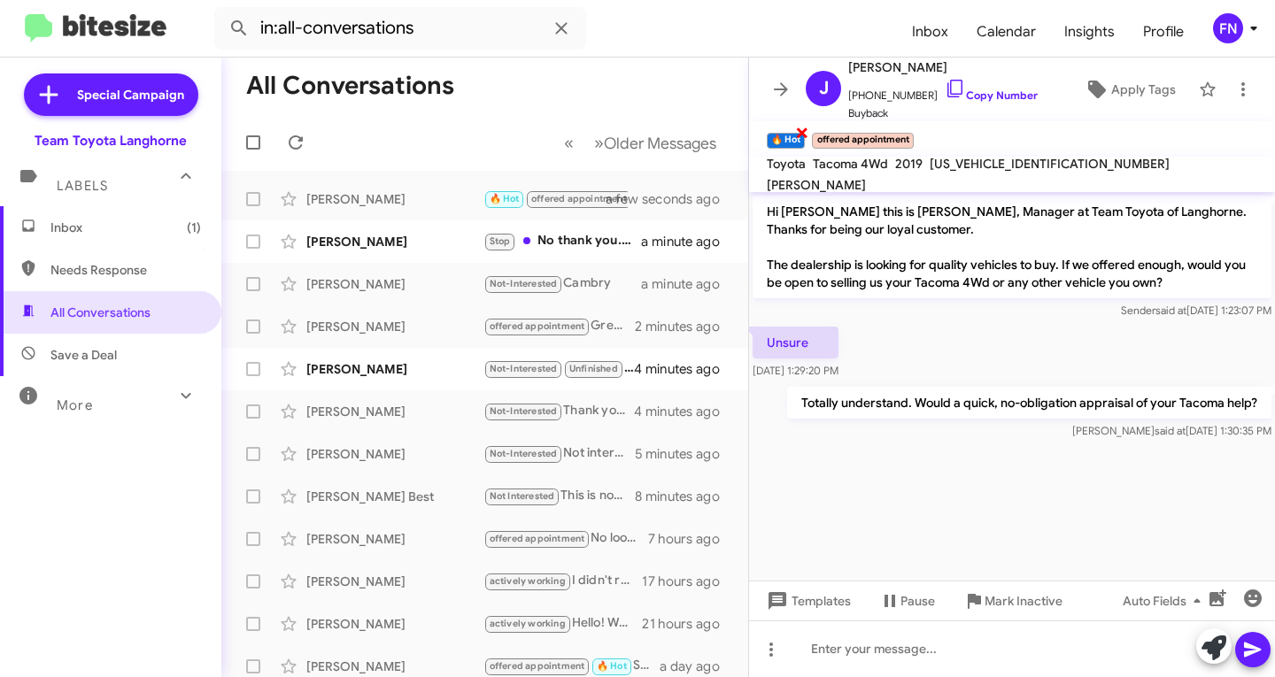
click at [806, 131] on span "×" at bounding box center [802, 131] width 14 height 21
click at [387, 243] on div "[PERSON_NAME]" at bounding box center [394, 242] width 177 height 18
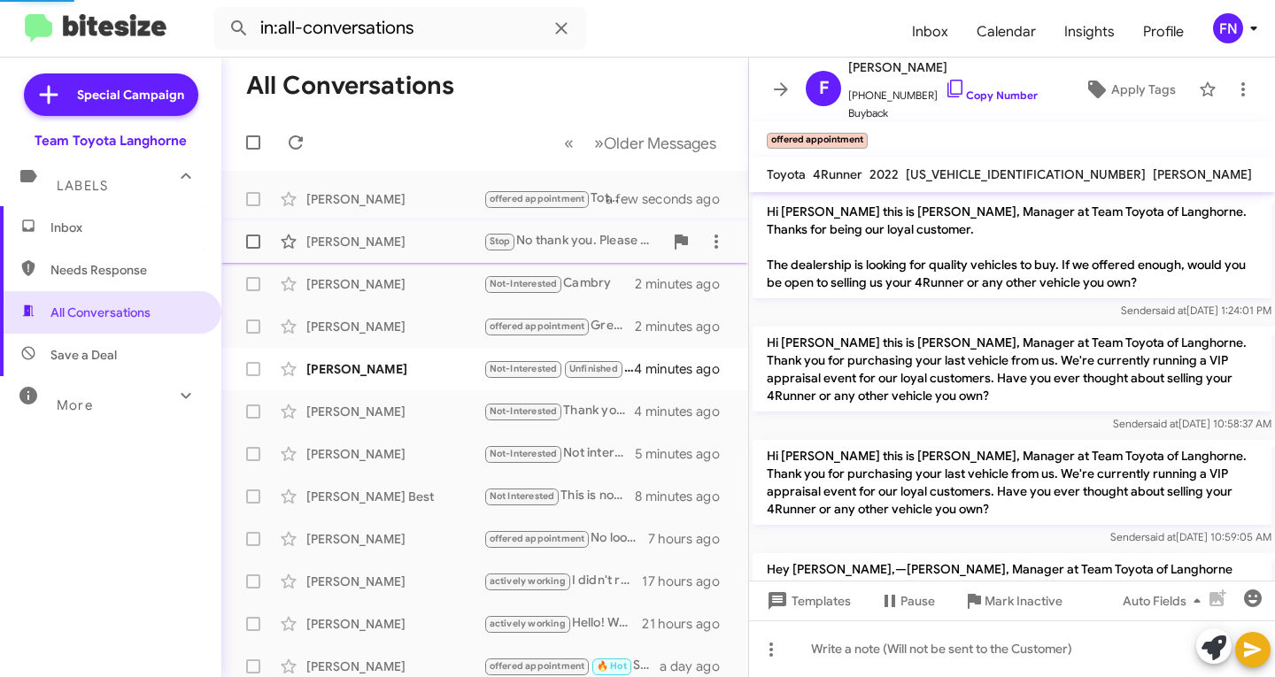
scroll to position [282, 0]
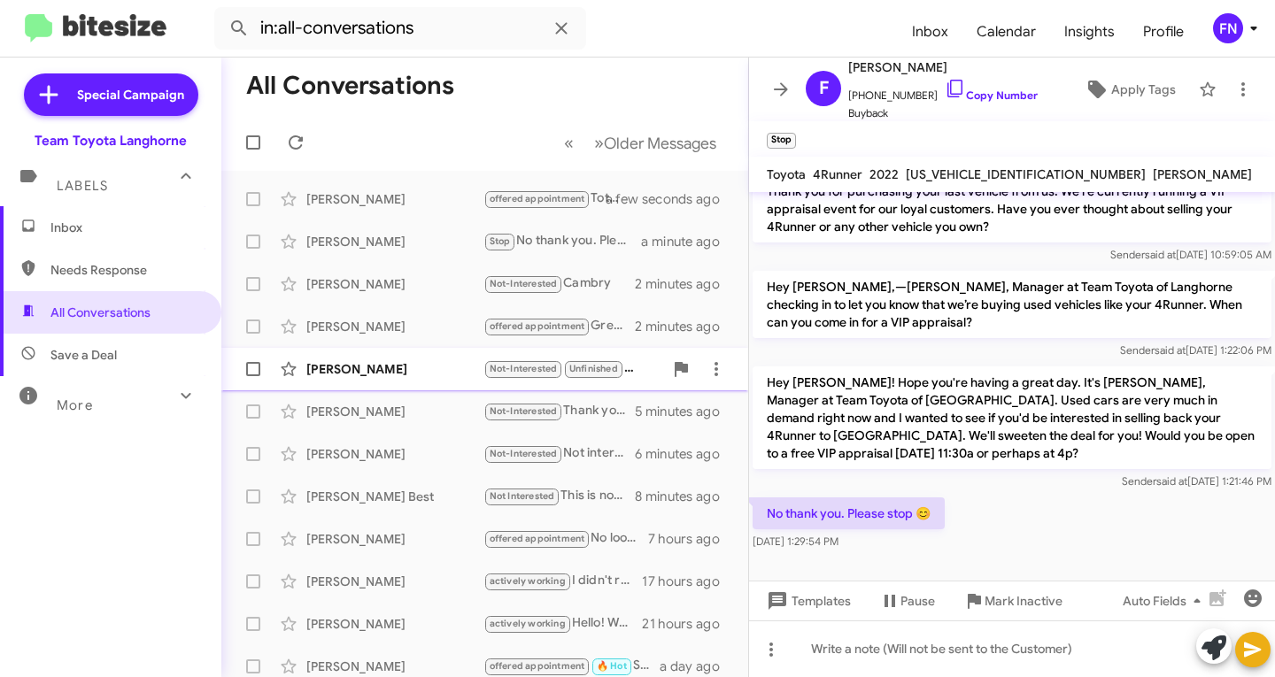
click at [327, 371] on div "[PERSON_NAME]" at bounding box center [394, 369] width 177 height 18
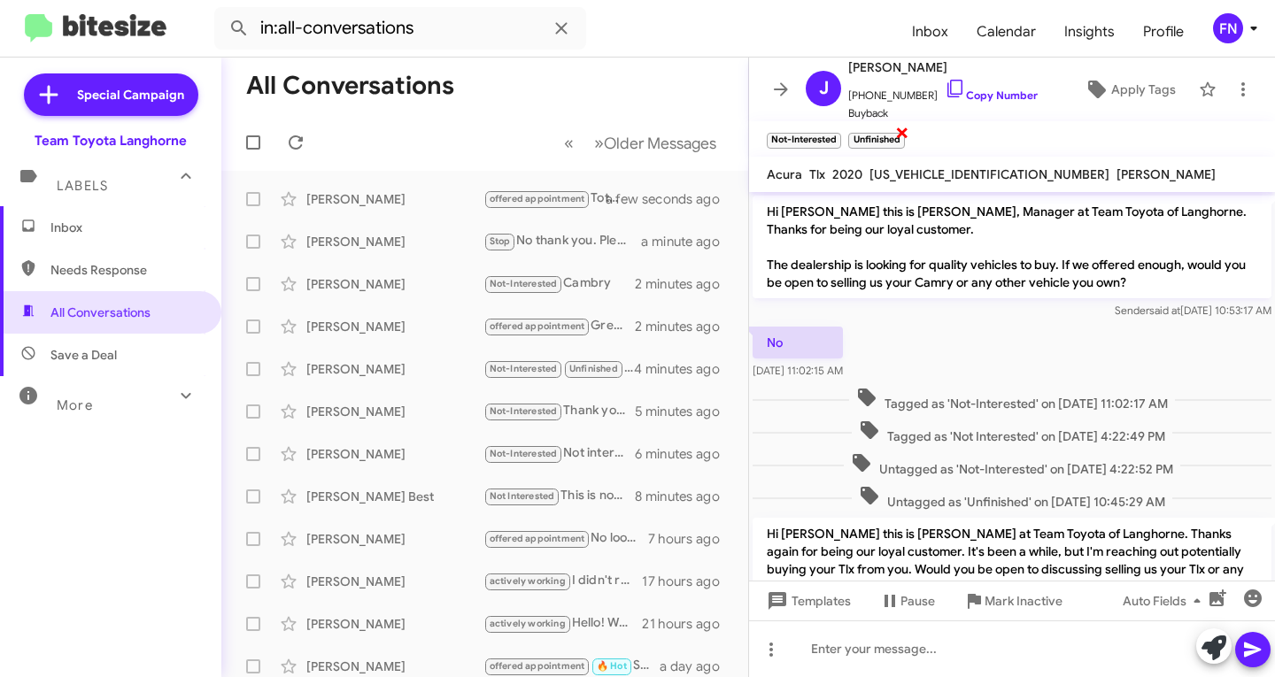
click at [905, 133] on span "×" at bounding box center [902, 131] width 14 height 21
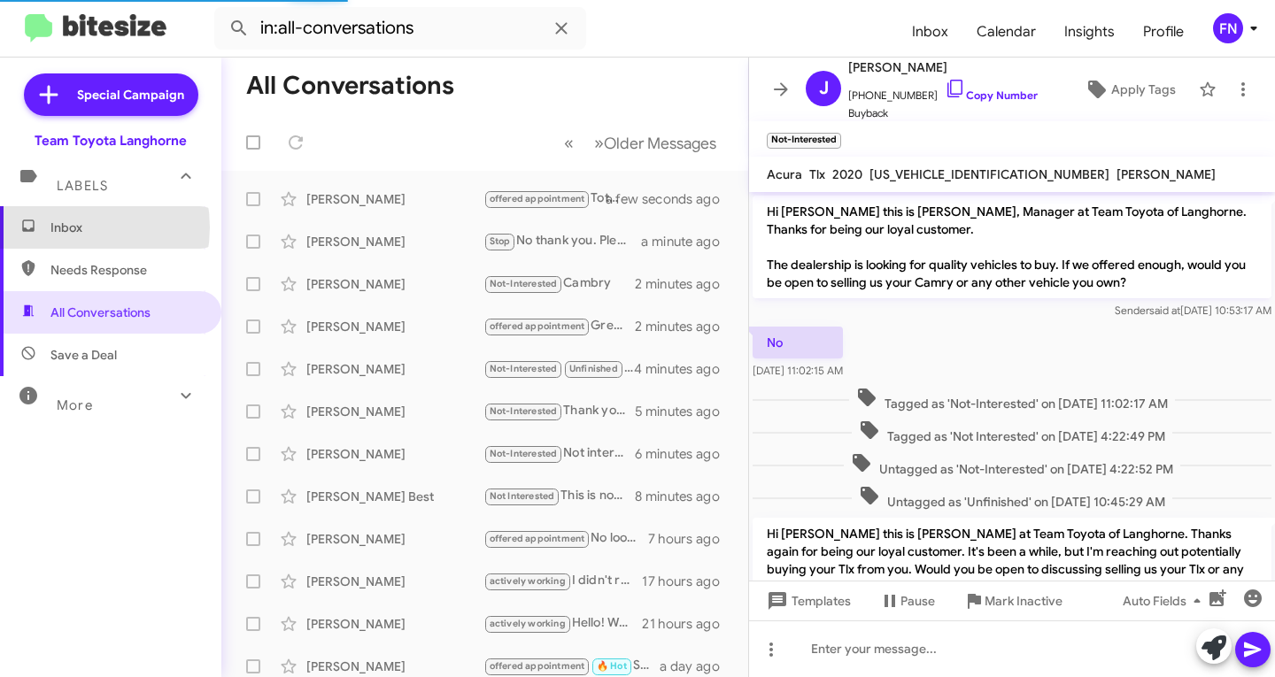
click at [63, 227] on span "Inbox" at bounding box center [125, 228] width 150 height 18
